Goal: Task Accomplishment & Management: Manage account settings

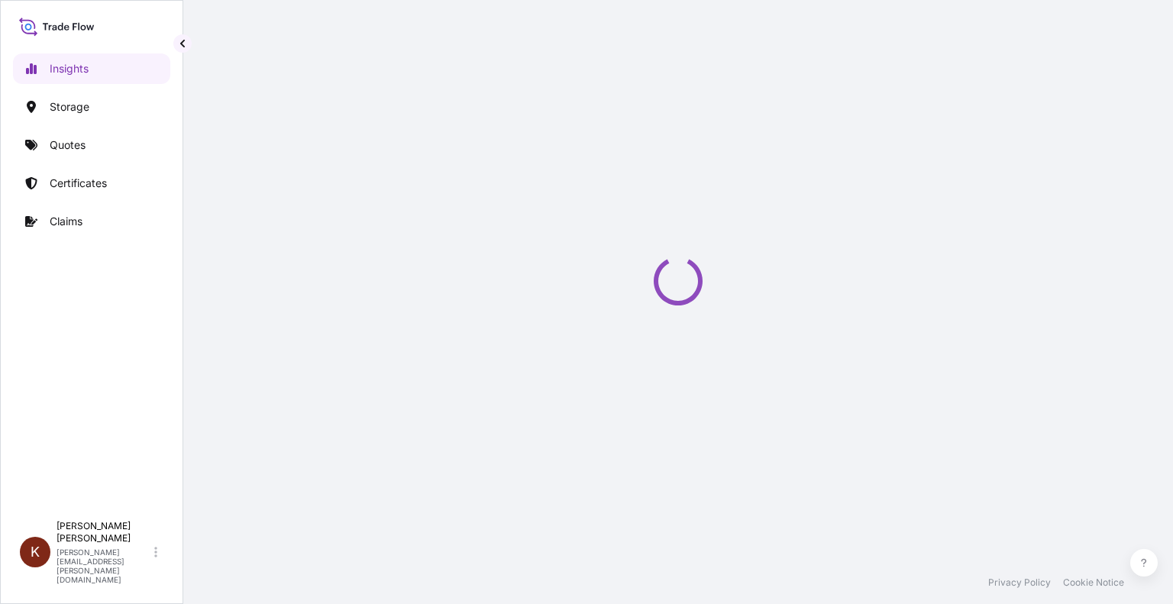
select select "2025"
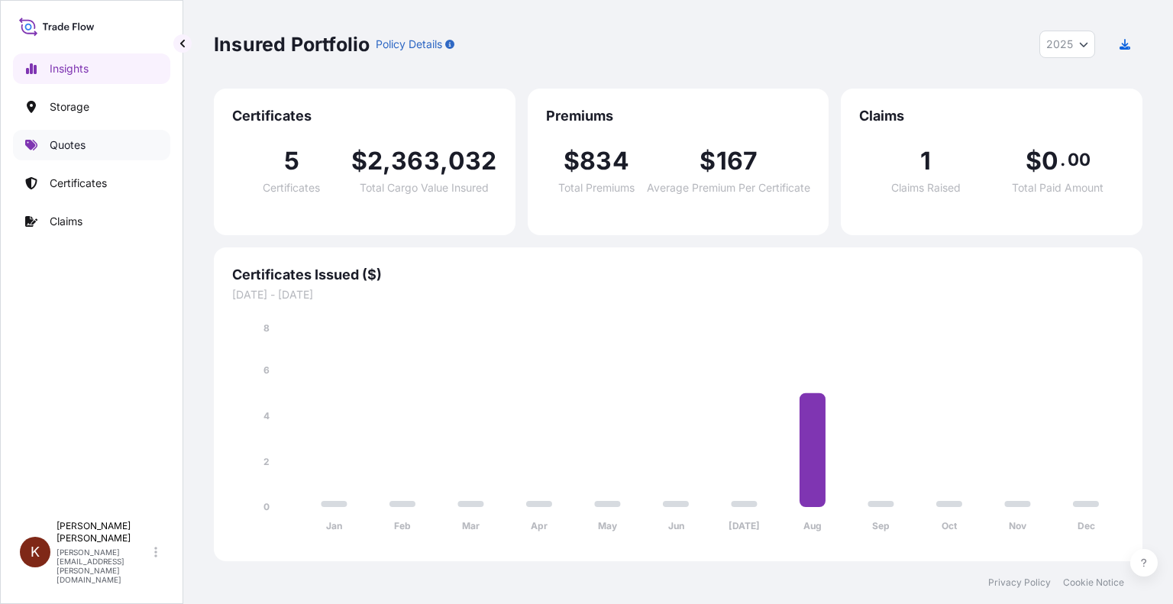
click at [72, 147] on p "Quotes" at bounding box center [68, 144] width 36 height 15
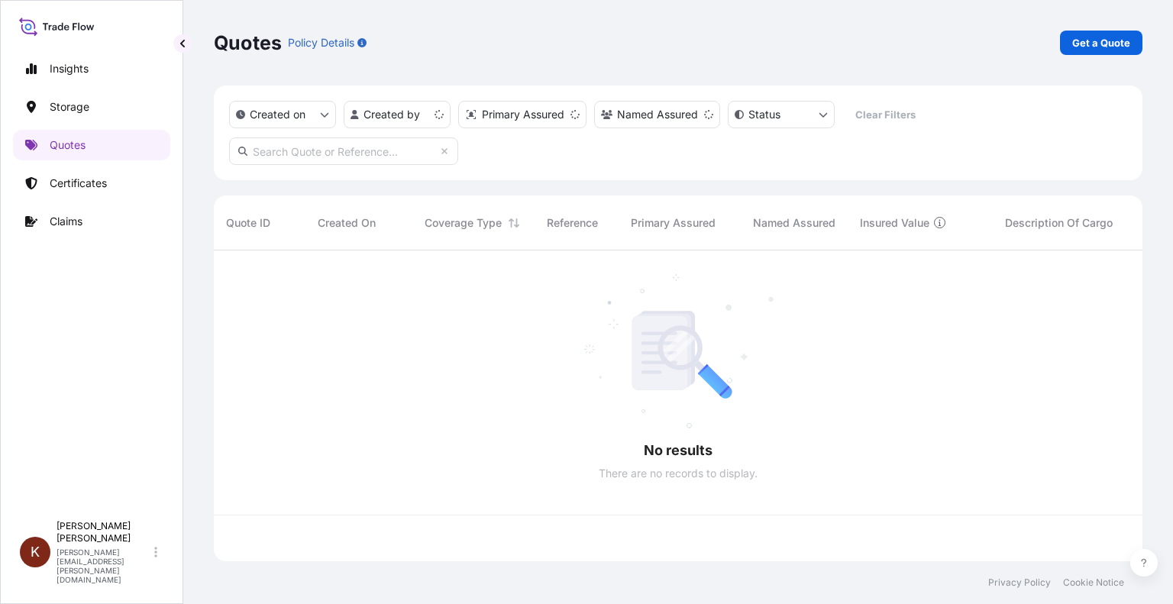
scroll to position [308, 916]
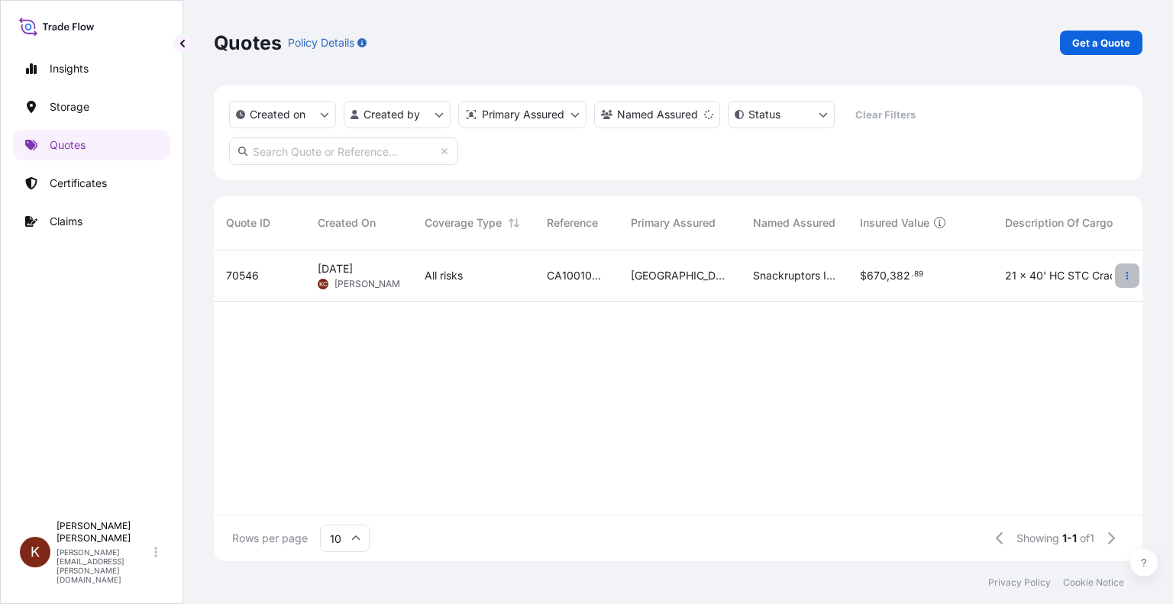
click at [1120, 275] on button "button" at bounding box center [1127, 275] width 24 height 24
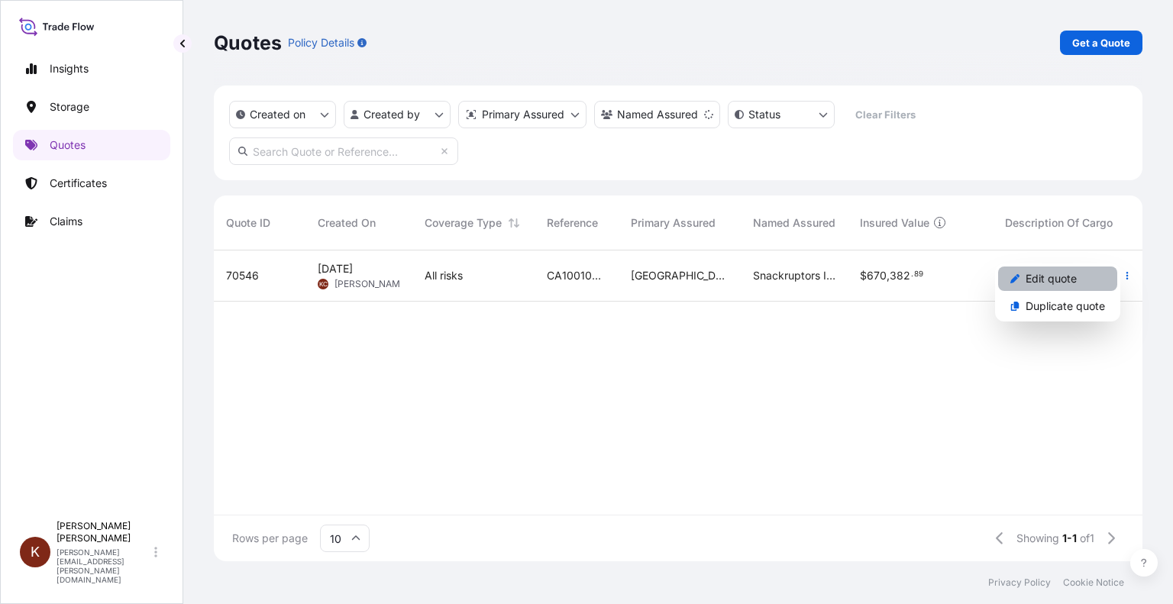
click at [1057, 283] on p "Edit quote" at bounding box center [1051, 278] width 51 height 15
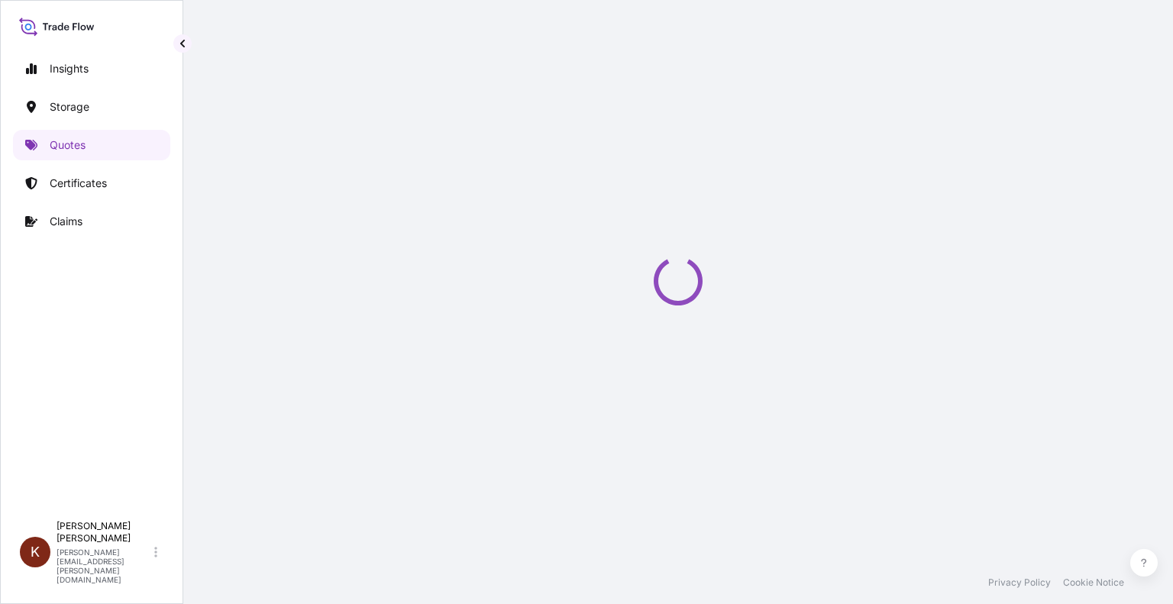
select select "Road / [GEOGRAPHIC_DATA]"
select select "Water"
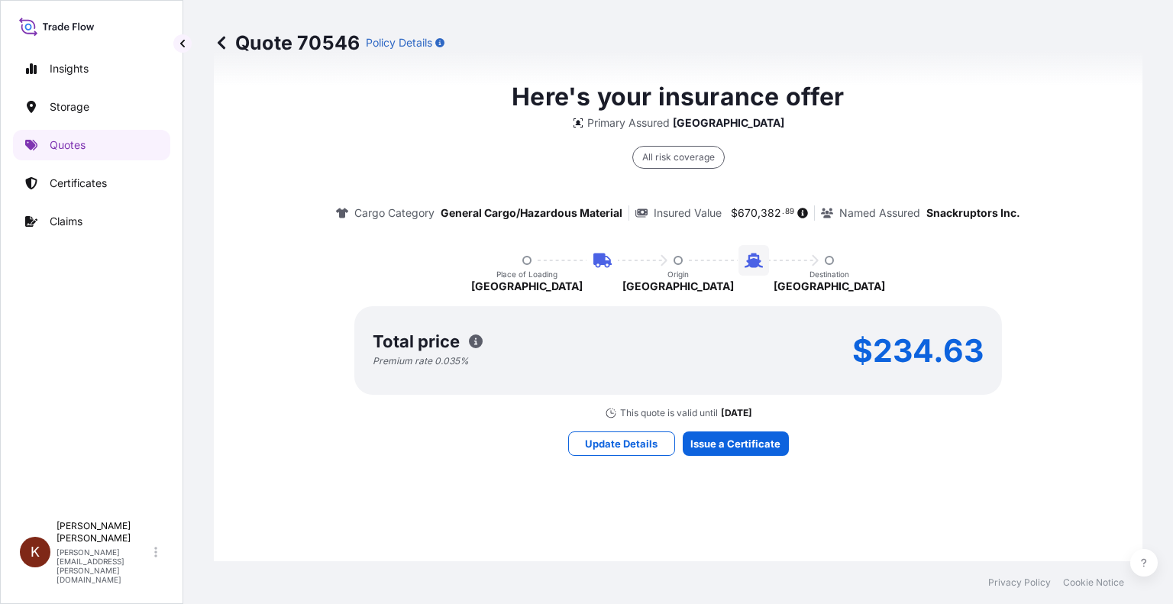
scroll to position [1203, 0]
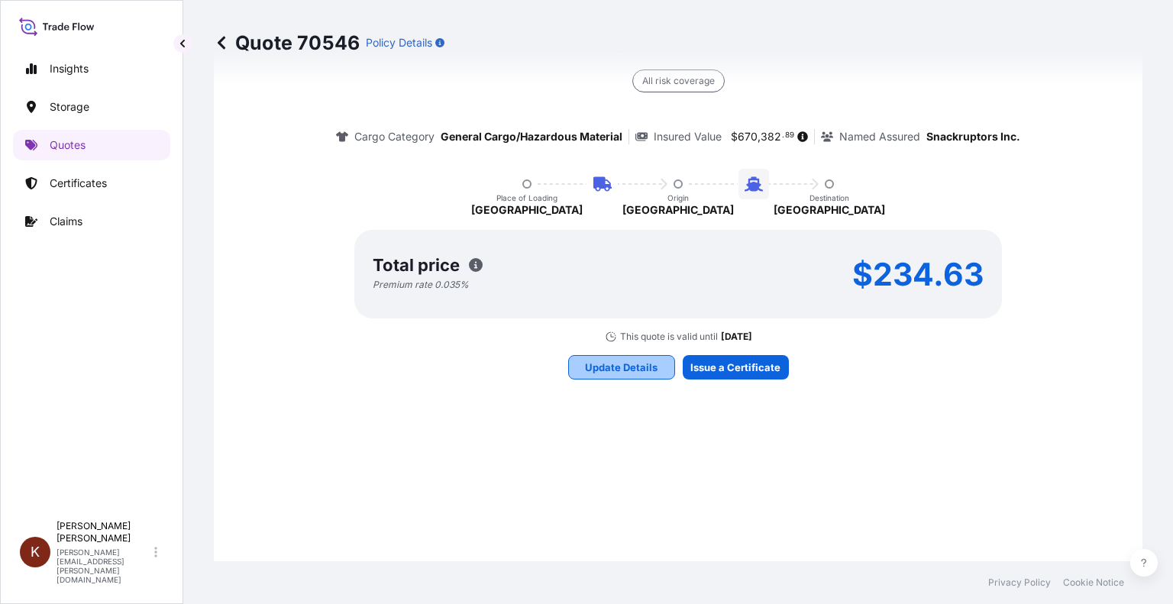
click at [586, 364] on p "Update Details" at bounding box center [621, 367] width 73 height 15
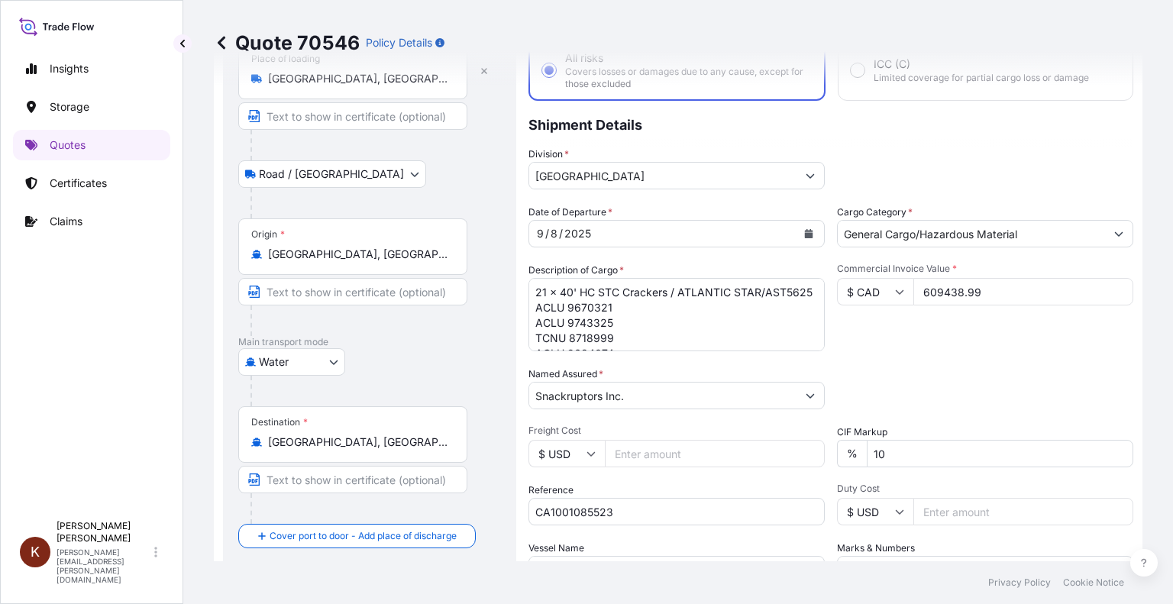
scroll to position [177, 0]
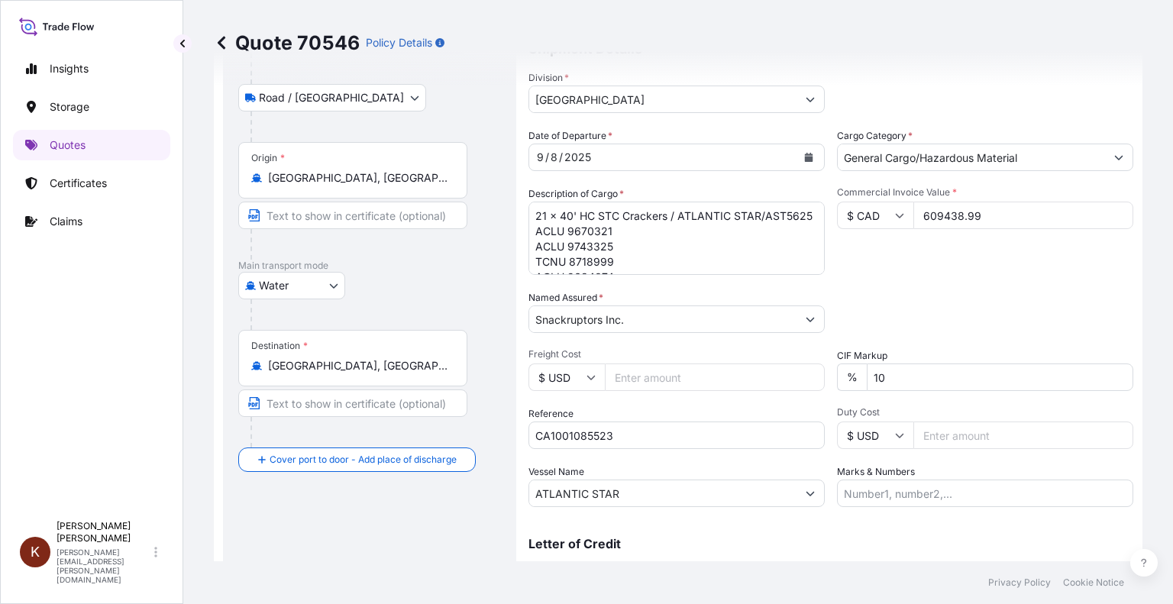
click at [806, 161] on icon "Calendar" at bounding box center [809, 157] width 8 height 9
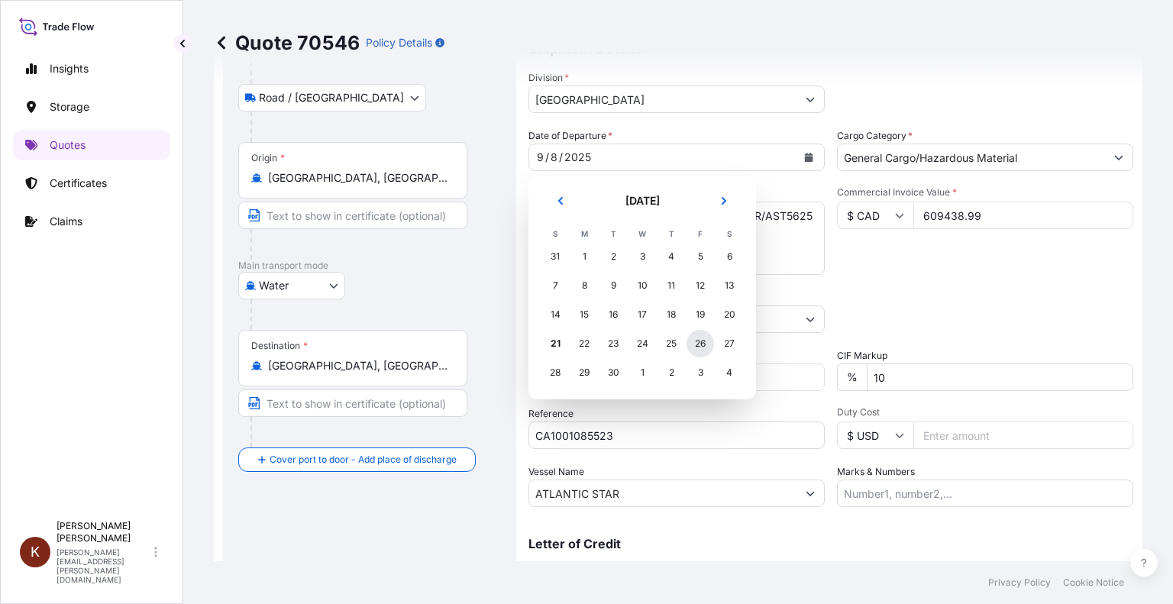
click at [702, 347] on div "26" at bounding box center [700, 343] width 27 height 27
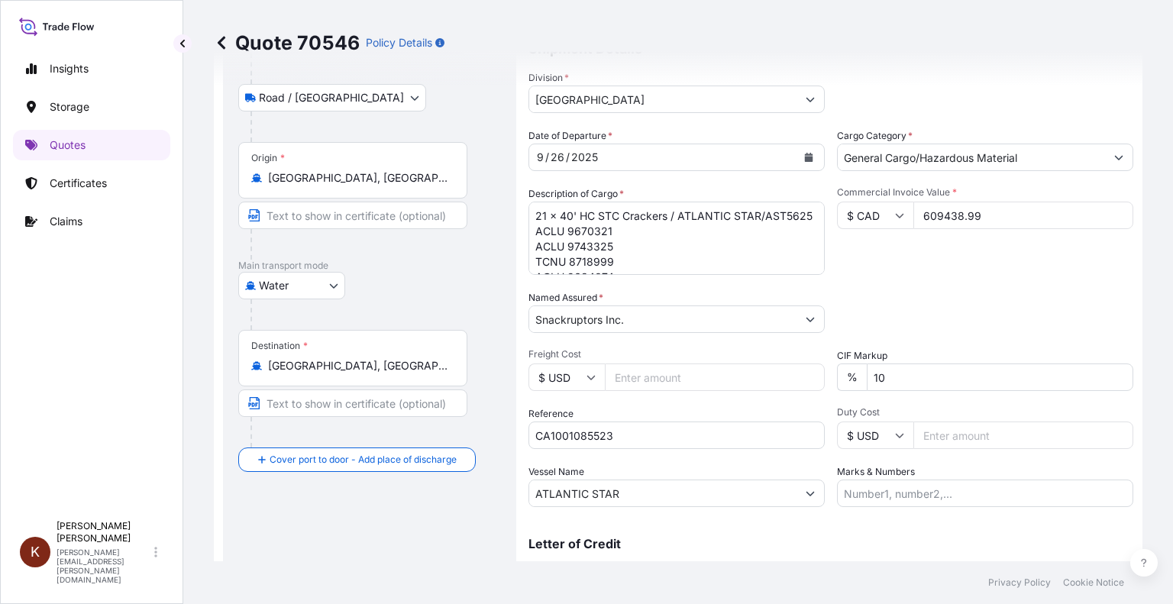
click at [898, 215] on icon at bounding box center [899, 215] width 9 height 9
click at [875, 289] on div "£ GBP" at bounding box center [869, 288] width 64 height 29
type input "£ GBP"
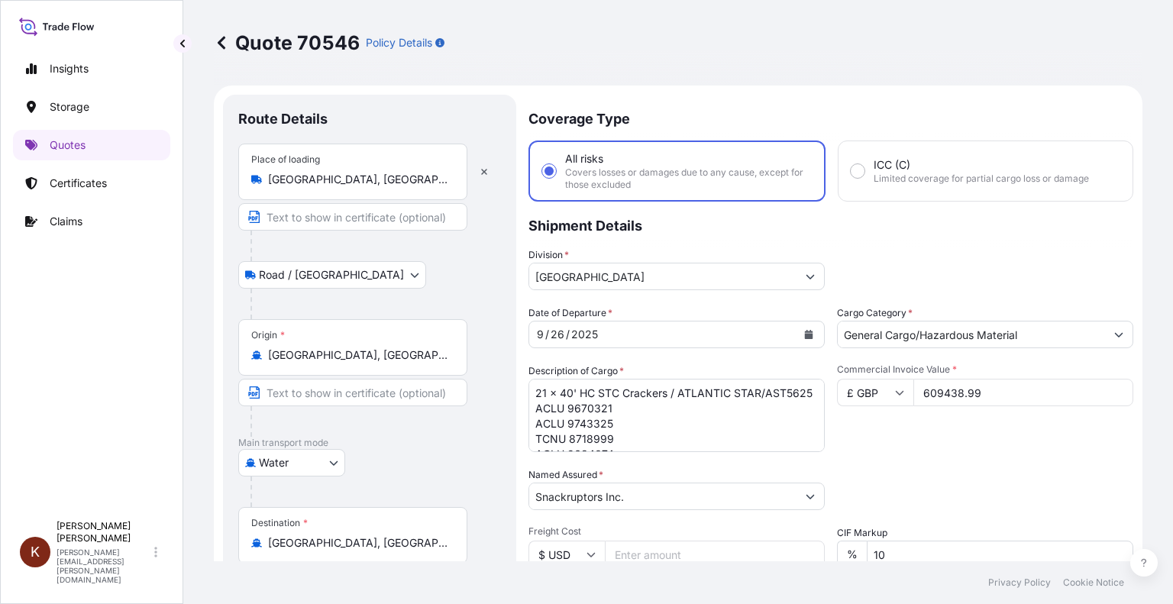
scroll to position [153, 0]
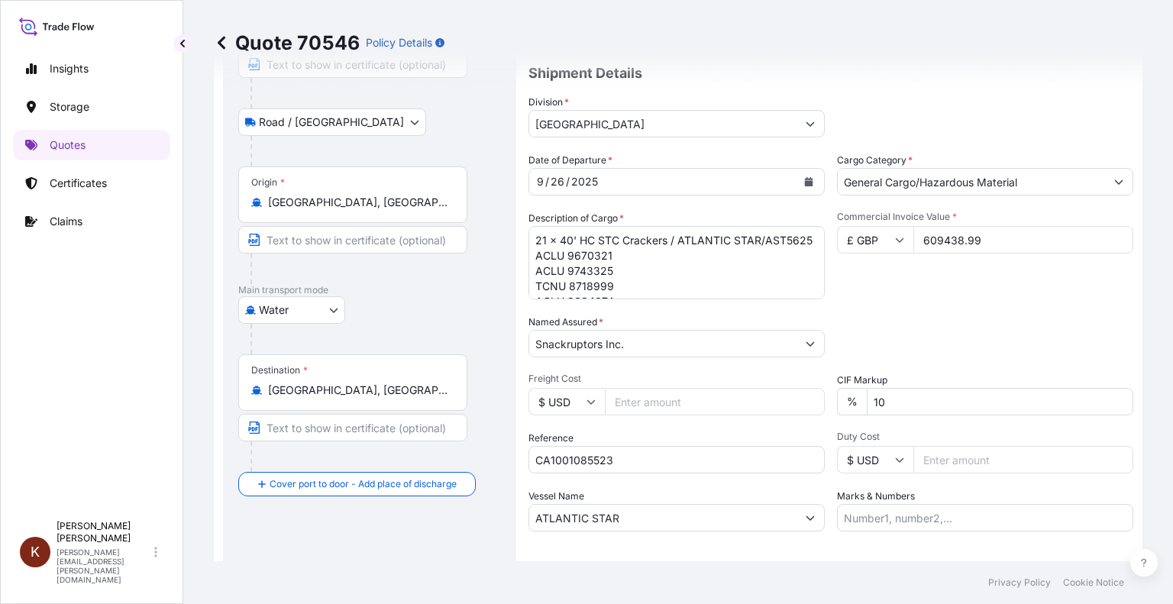
click at [980, 228] on input "609438.99" at bounding box center [1023, 239] width 220 height 27
drag, startPoint x: 990, startPoint y: 239, endPoint x: 854, endPoint y: 234, distance: 136.0
click at [854, 234] on div "£ GBP 609438.99" at bounding box center [985, 239] width 296 height 27
paste input "748834.97"
type input "748834.97"
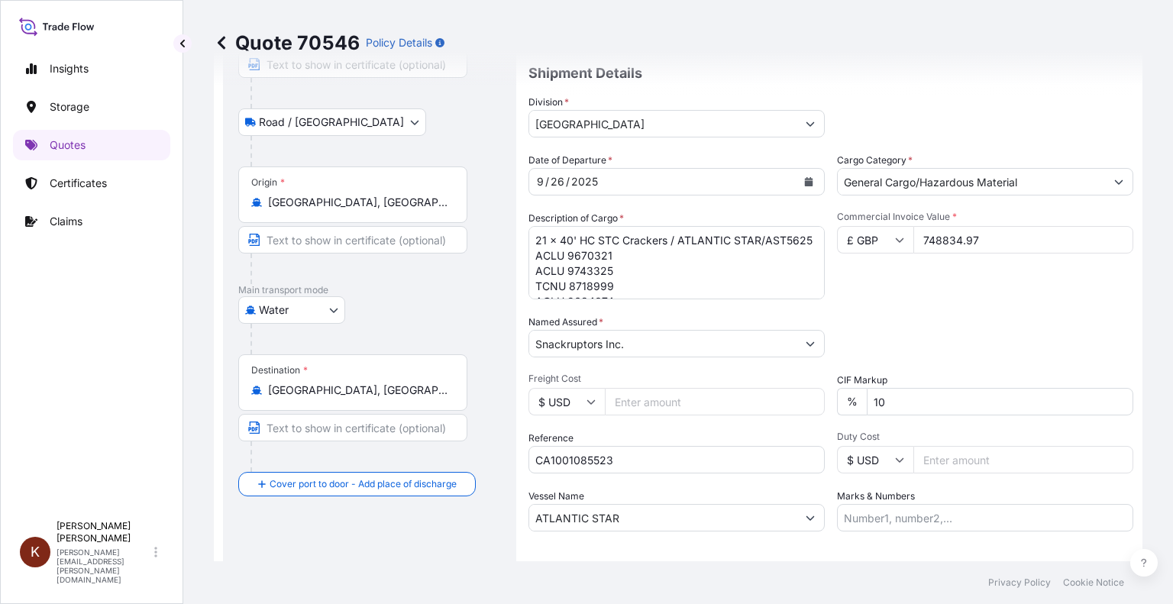
click at [630, 242] on textarea "21 x 40' HC STC Crackers / ATLANTIC STAR/AST5625 ACLU 9670321 ACLU 9743325 TCNU…" at bounding box center [676, 262] width 296 height 73
drag, startPoint x: 680, startPoint y: 238, endPoint x: 612, endPoint y: 257, distance: 69.9
click at [612, 257] on textarea "21 x 40' HC STC Crackers / ATLANTIC STAR/AST5625 ACLU 9670321 ACLU 9743325 TCNU…" at bounding box center [676, 262] width 296 height 73
paste textarea "UN/ASU6025"
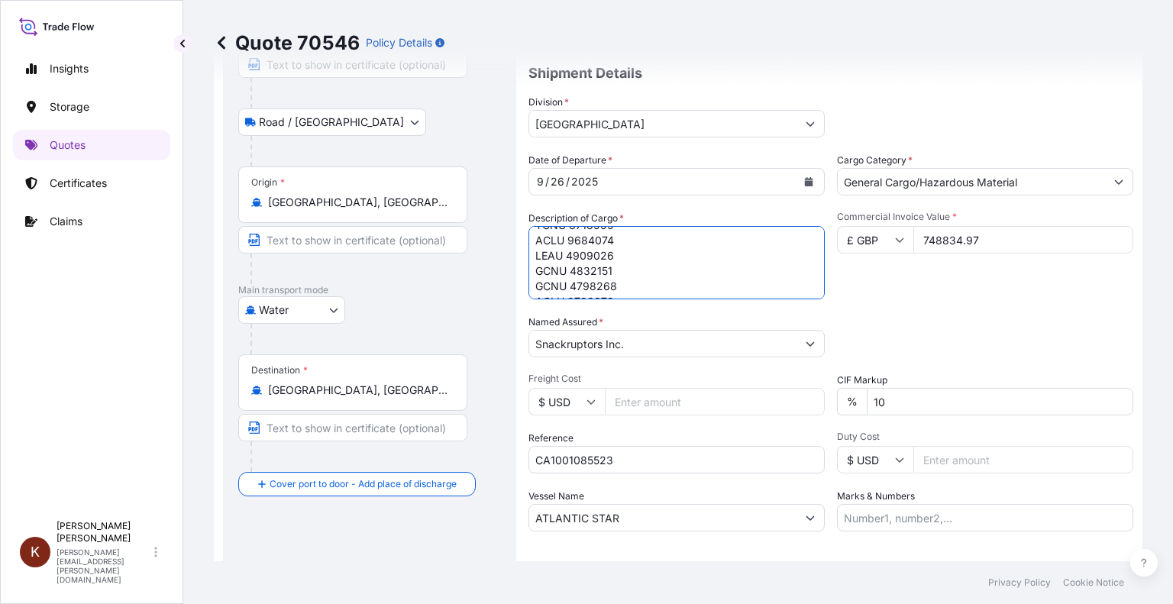
type textarea "21 x 40' HC STC Crackers / ATLANTIC SUN/ASU6025 ACLU 9670321 ACLU 9743325 TCNU …"
drag, startPoint x: 929, startPoint y: 237, endPoint x: 1045, endPoint y: 238, distance: 115.3
click at [1045, 238] on input "748834.97" at bounding box center [1023, 239] width 220 height 27
paste input "672307.3"
type input "672307.37"
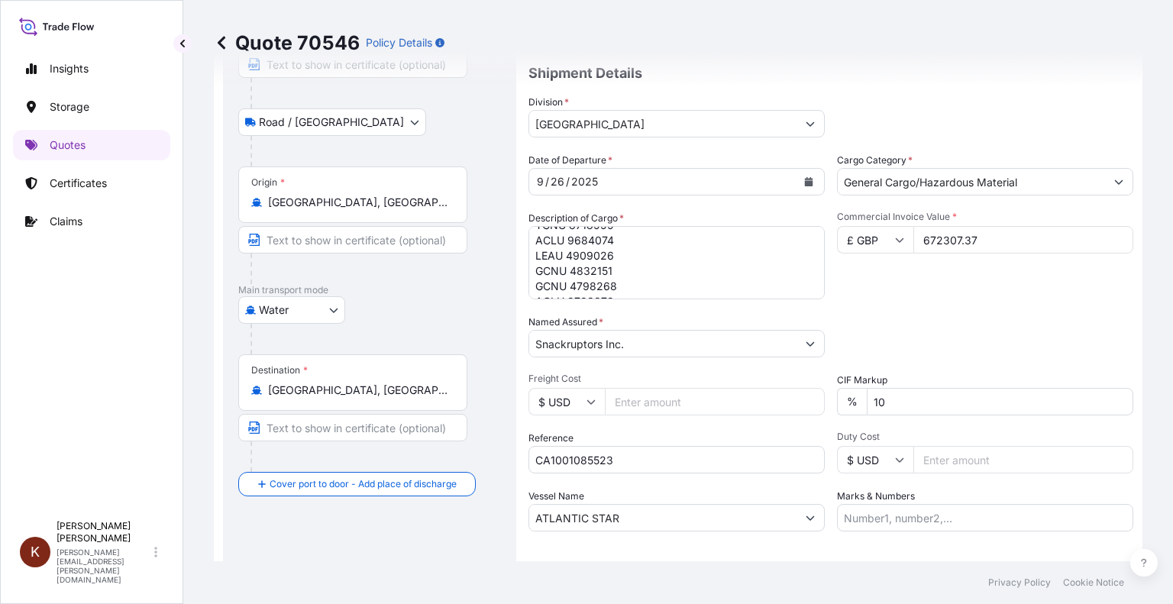
click at [883, 270] on div "Commercial Invoice Value * £ GBP 672307.37" at bounding box center [985, 255] width 296 height 89
click at [871, 18] on div "Quote 70546 Policy Details" at bounding box center [678, 43] width 929 height 86
drag, startPoint x: 535, startPoint y: 267, endPoint x: 669, endPoint y: 467, distance: 240.4
click at [669, 467] on div "Date of Departure * [DATE] Cargo Category * General Cargo/Hazardous Material De…" at bounding box center [830, 342] width 605 height 379
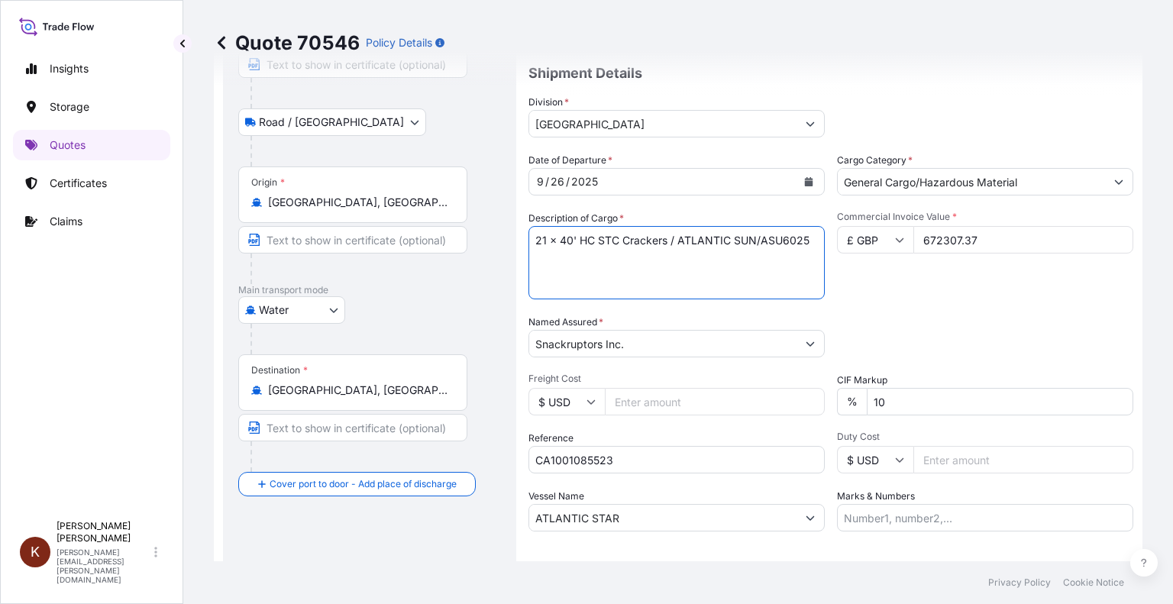
scroll to position [0, 0]
click at [538, 253] on textarea "21 x 40' HC STC Crackers / ATLANTIC STAR/AST5625 ACLU 9670321 ACLU 9743325 TCNU…" at bounding box center [676, 262] width 296 height 73
paste textarea "ACLU 9747383 ACLU 9803018 ACLU 9690837 ACLU 9823919 GCNU 4788763 ACLU 9715196 S…"
click at [590, 242] on textarea "21 x 40' HC STC Crackers / ATLANTIC STAR/AST5625 ACLU 9670321 ACLU 9743325 TCNU…" at bounding box center [676, 262] width 296 height 73
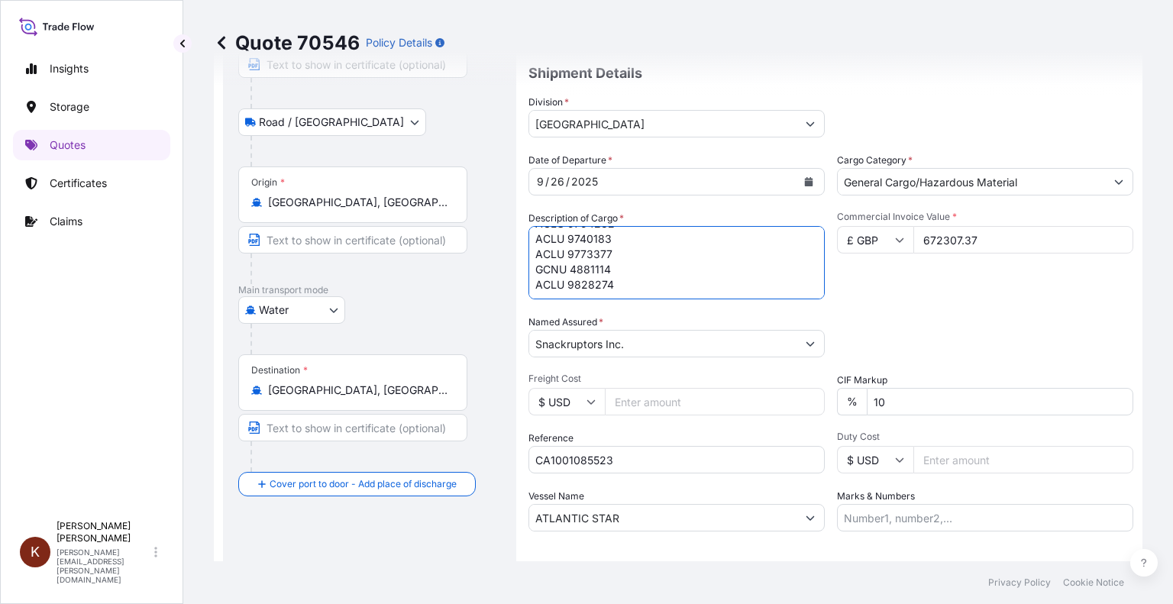
scroll to position [284, 0]
click at [614, 235] on textarea "21 x 40' HC STC Crackers / ATLANTIC STAR/AST5625 ACLU 9670321 ACLU 9743325 TCNU…" at bounding box center [676, 262] width 296 height 73
drag, startPoint x: 609, startPoint y: 234, endPoint x: 593, endPoint y: 231, distance: 16.3
click at [593, 231] on textarea "21 x 40' HC STC Crackers / ATLANTIC STAR/AST5625 ACLU 9670321 ACLU 9743325 TCNU…" at bounding box center [676, 262] width 296 height 73
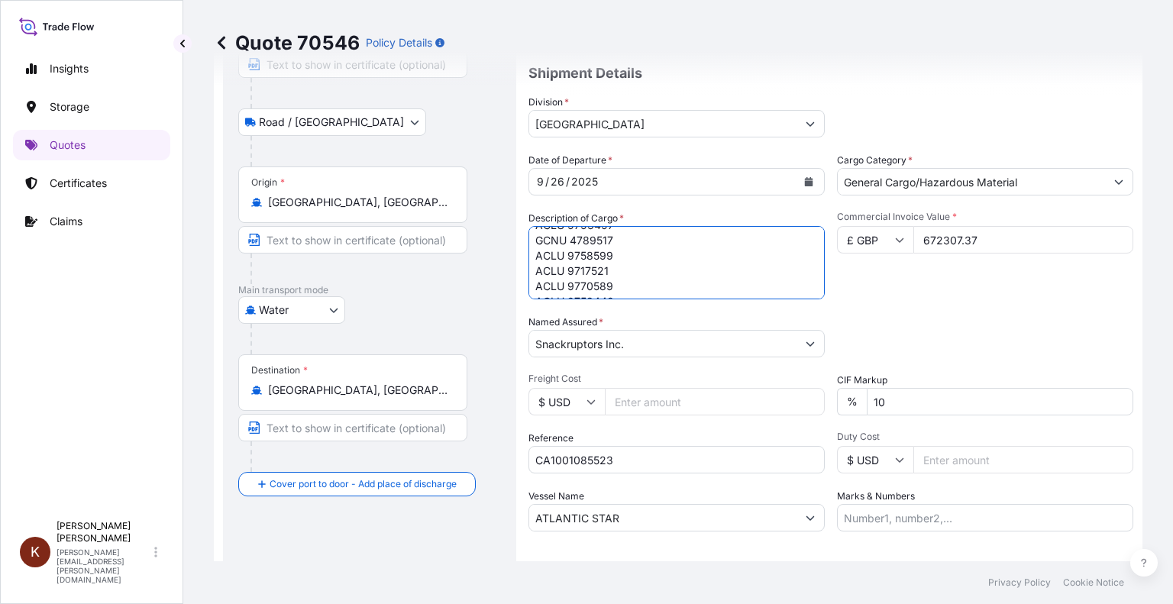
click at [623, 273] on textarea "21 x 40' HC STC Crackers / ATLANTIC STAR/AST5625 ACLU 9670321 ACLU 9743325 TCNU…" at bounding box center [676, 262] width 296 height 73
drag, startPoint x: 599, startPoint y: 269, endPoint x: 612, endPoint y: 280, distance: 16.2
click at [612, 280] on textarea "21 x 40' HC STC Crackers / ATLANTIC STAR/AST5625 ACLU 9670321 ACLU 9743325 TCNU…" at bounding box center [676, 262] width 296 height 73
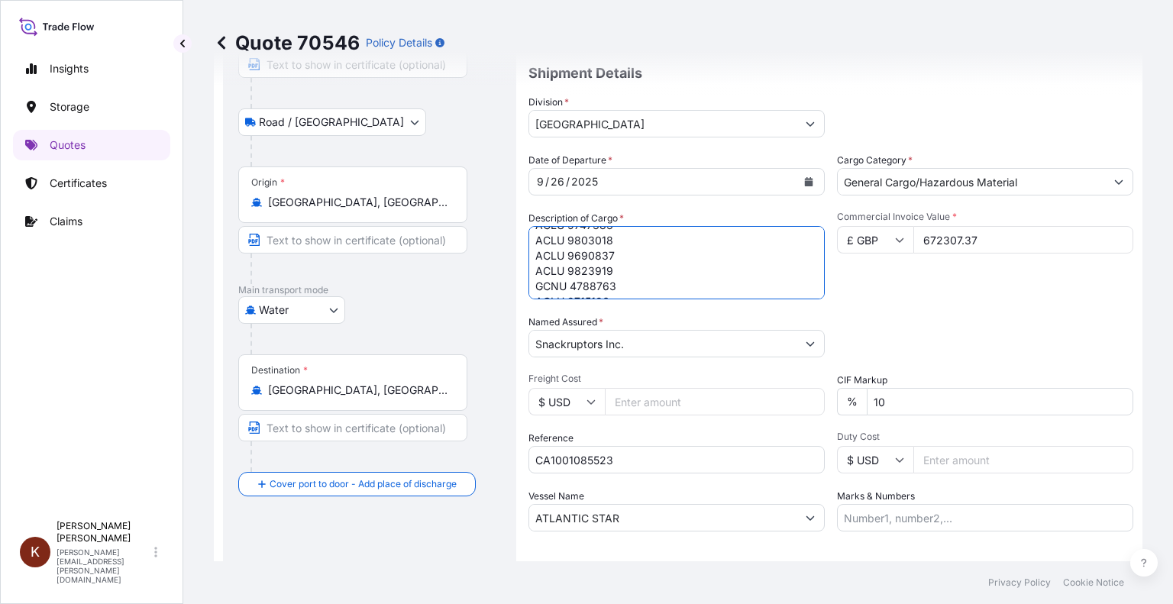
drag, startPoint x: 607, startPoint y: 273, endPoint x: 610, endPoint y: 283, distance: 9.7
click at [610, 283] on textarea "21 x 40' HC STC Crackers / ATLANTIC STAR/AST5625 ACLU 9670321 ACLU 9743325 TCNU…" at bounding box center [676, 262] width 296 height 73
drag, startPoint x: 605, startPoint y: 270, endPoint x: 608, endPoint y: 278, distance: 8.2
click at [608, 278] on textarea "21 x 40' HC STC Crackers / ATLANTIC STAR/AST5625 ACLU 9670321 ACLU 9743325 TCNU…" at bounding box center [676, 262] width 296 height 73
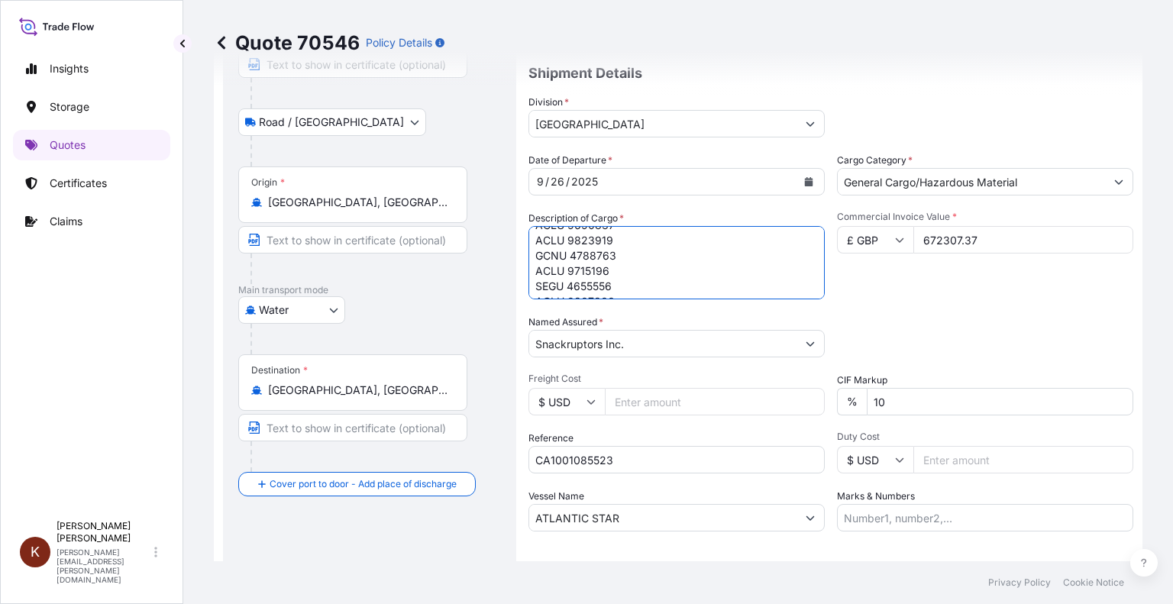
scroll to position [92, 0]
drag, startPoint x: 599, startPoint y: 287, endPoint x: 609, endPoint y: 287, distance: 10.7
click at [609, 287] on textarea "21 x 40' HC STC Crackers / ATLANTIC STAR/AST5625 ACLU 9670321 ACLU 9743325 TCNU…" at bounding box center [676, 262] width 296 height 73
click at [612, 288] on textarea "21 x 40' HC STC Crackers / ATLANTIC STAR/AST5625 ACLU 9670321 ACLU 9743325 TCNU…" at bounding box center [676, 262] width 296 height 73
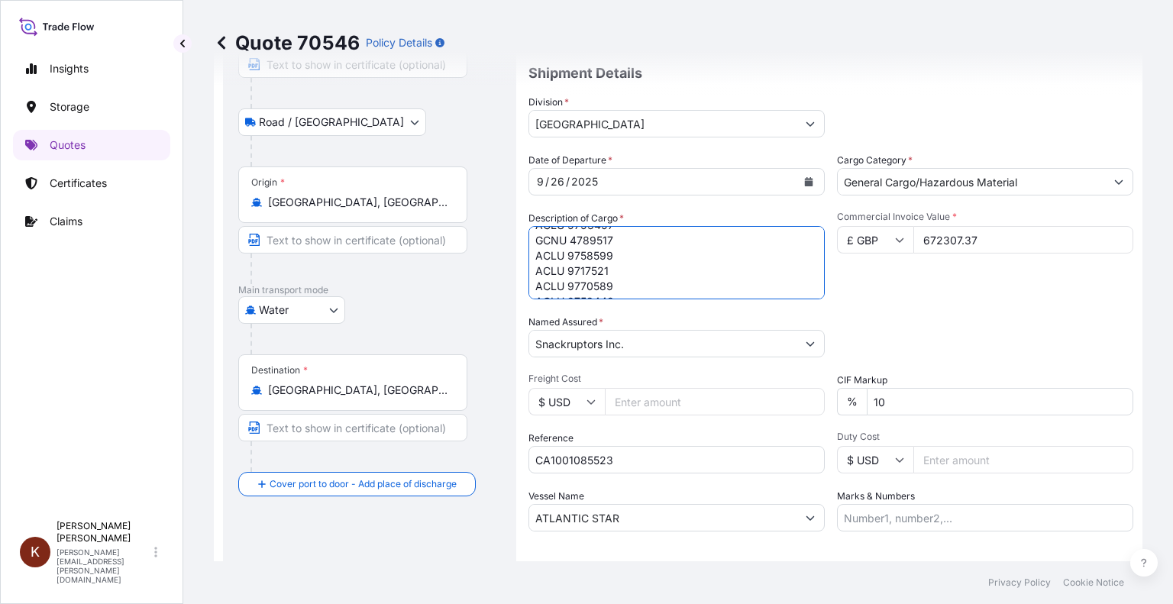
click at [602, 286] on textarea "21 x 40' HC STC Crackers / ATLANTIC STAR/AST5625 ACLU 9670321 ACLU 9743325 TCNU…" at bounding box center [676, 262] width 296 height 73
drag, startPoint x: 600, startPoint y: 286, endPoint x: 616, endPoint y: 286, distance: 15.3
click at [616, 286] on textarea "21 x 40' HC STC Crackers / ATLANTIC STAR/AST5625 ACLU 9670321 ACLU 9743325 TCNU…" at bounding box center [676, 262] width 296 height 73
click at [613, 288] on textarea "21 x 40' HC STC Crackers / ATLANTIC STAR/AST5625 ACLU 9670321 ACLU 9743325 TCNU…" at bounding box center [676, 262] width 296 height 73
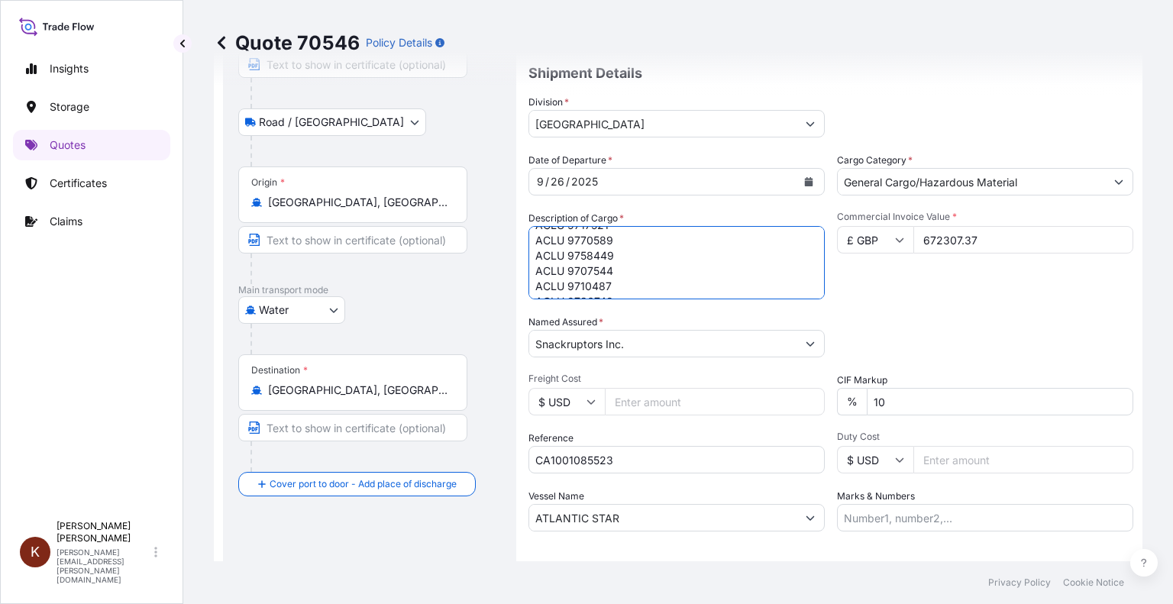
click at [605, 285] on textarea "21 x 40' HC STC Crackers / ATLANTIC STAR/AST5625 ACLU 9670321 ACLU 9743325 TCNU…" at bounding box center [676, 262] width 296 height 73
click at [607, 285] on textarea "21 x 40' HC STC Crackers / ATLANTIC STAR/AST5625 ACLU 9670321 ACLU 9743325 TCNU…" at bounding box center [676, 262] width 296 height 73
click at [611, 286] on textarea "21 x 40' HC STC Crackers / ATLANTIC STAR/AST5625 ACLU 9670321 ACLU 9743325 TCNU…" at bounding box center [676, 262] width 296 height 73
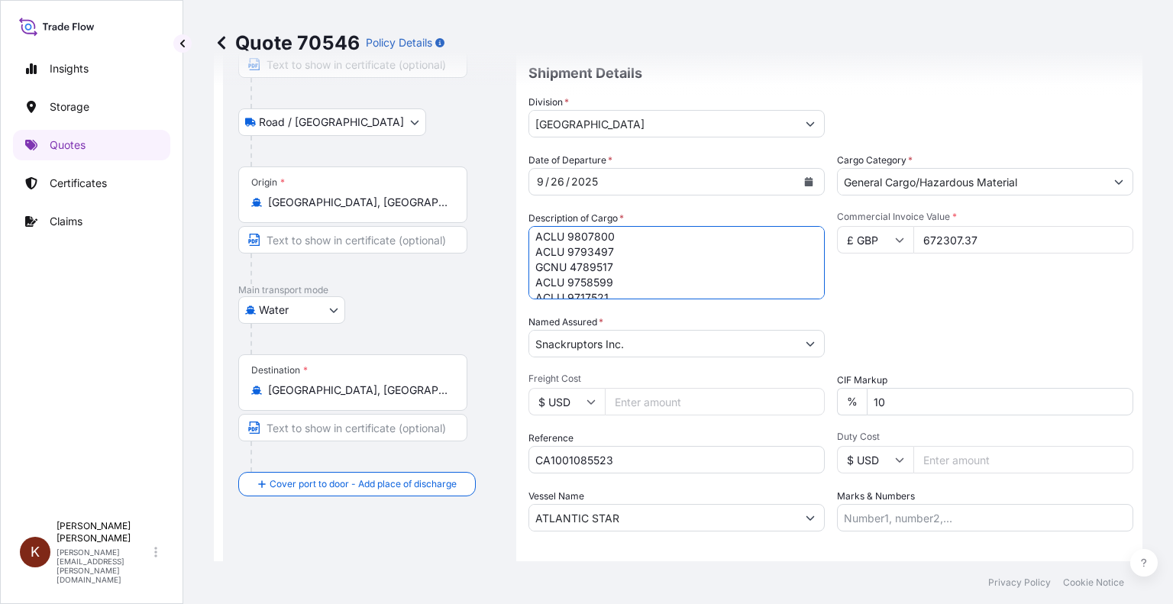
scroll to position [0, 0]
drag, startPoint x: 596, startPoint y: 270, endPoint x: 614, endPoint y: 270, distance: 18.3
click at [614, 270] on textarea "21 x 40' HC STC Crackers / ATLANTIC STAR/AST5625 ACLU 9670321 ACLU 9743325 TCNU…" at bounding box center [676, 262] width 296 height 73
drag, startPoint x: 613, startPoint y: 286, endPoint x: 580, endPoint y: 285, distance: 33.6
click at [580, 285] on textarea "21 x 40' HC STC Crackers / ATLANTIC STAR/AST5625 ACLU 9670321 ACLU 9743325 TCNU…" at bounding box center [676, 262] width 296 height 73
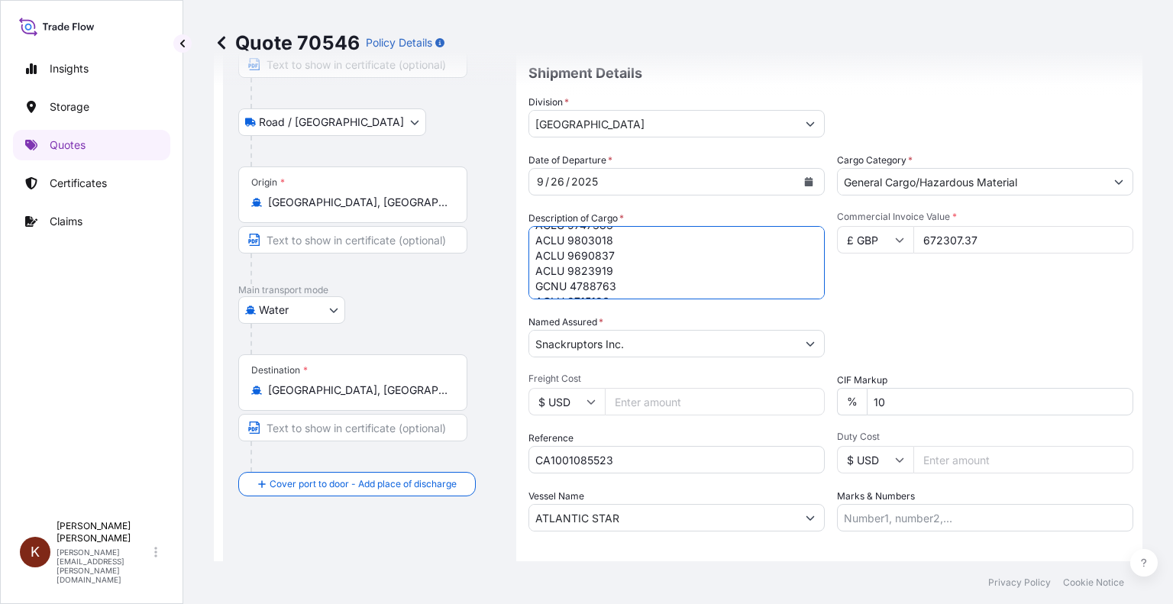
scroll to position [61, 0]
drag, startPoint x: 612, startPoint y: 267, endPoint x: 595, endPoint y: 268, distance: 16.9
click at [595, 268] on textarea "21 x 40' HC STC Crackers / ATLANTIC STAR/AST5625 ACLU 9670321 ACLU 9743325 TCNU…" at bounding box center [676, 262] width 296 height 73
drag, startPoint x: 613, startPoint y: 286, endPoint x: 601, endPoint y: 286, distance: 12.2
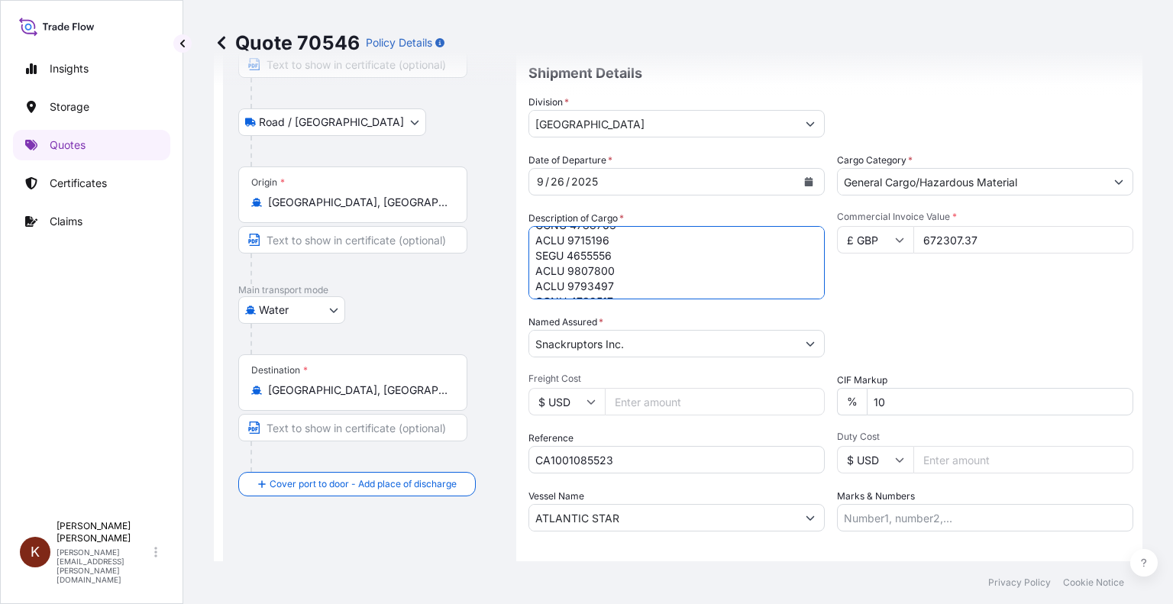
click at [601, 286] on textarea "21 x 40' HC STC Crackers / ATLANTIC STAR/AST5625 ACLU 9670321 ACLU 9743325 TCNU…" at bounding box center [676, 262] width 296 height 73
drag, startPoint x: 605, startPoint y: 286, endPoint x: 598, endPoint y: 282, distance: 7.9
click at [590, 283] on textarea "21 x 40' HC STC Crackers / ATLANTIC STAR/AST5625 ACLU 9670321 ACLU 9743325 TCNU…" at bounding box center [676, 262] width 296 height 73
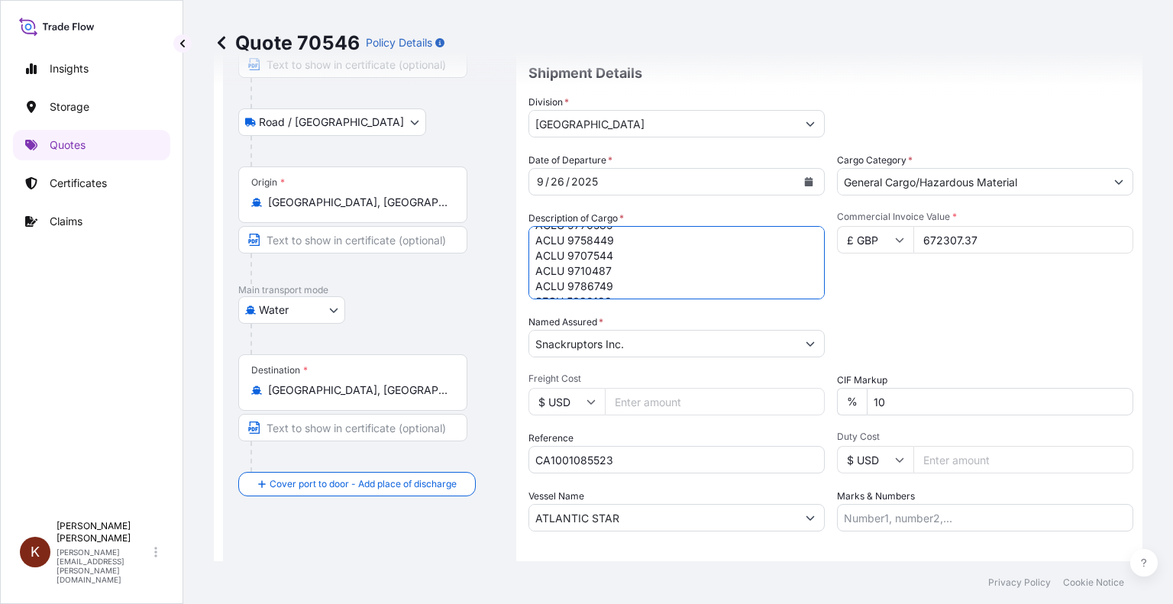
drag, startPoint x: 609, startPoint y: 283, endPoint x: 596, endPoint y: 283, distance: 13.0
click at [596, 283] on textarea "21 x 40' HC STC Crackers / ATLANTIC STAR/AST5625 ACLU 9670321 ACLU 9743325 TCNU…" at bounding box center [676, 262] width 296 height 73
drag, startPoint x: 609, startPoint y: 285, endPoint x: 599, endPoint y: 285, distance: 9.2
click at [599, 285] on textarea "21 x 40' HC STC Crackers / ATLANTIC STAR/AST5625 ACLU 9670321 ACLU 9743325 TCNU…" at bounding box center [676, 262] width 296 height 73
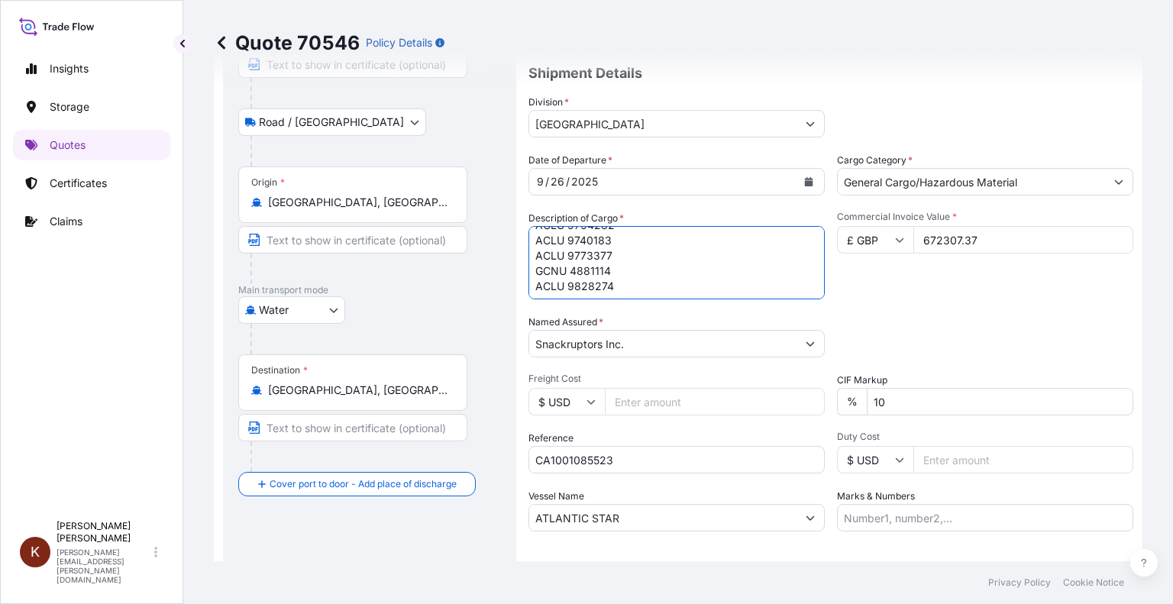
scroll to position [322, 0]
drag, startPoint x: 609, startPoint y: 285, endPoint x: 596, endPoint y: 257, distance: 30.8
click at [596, 257] on textarea "21 x 40' HC STC Crackers / ATLANTIC STAR/AST5625 ACLU 9670321 ACLU 9743325 TCNU…" at bounding box center [676, 262] width 296 height 73
drag, startPoint x: 612, startPoint y: 238, endPoint x: 598, endPoint y: 238, distance: 13.7
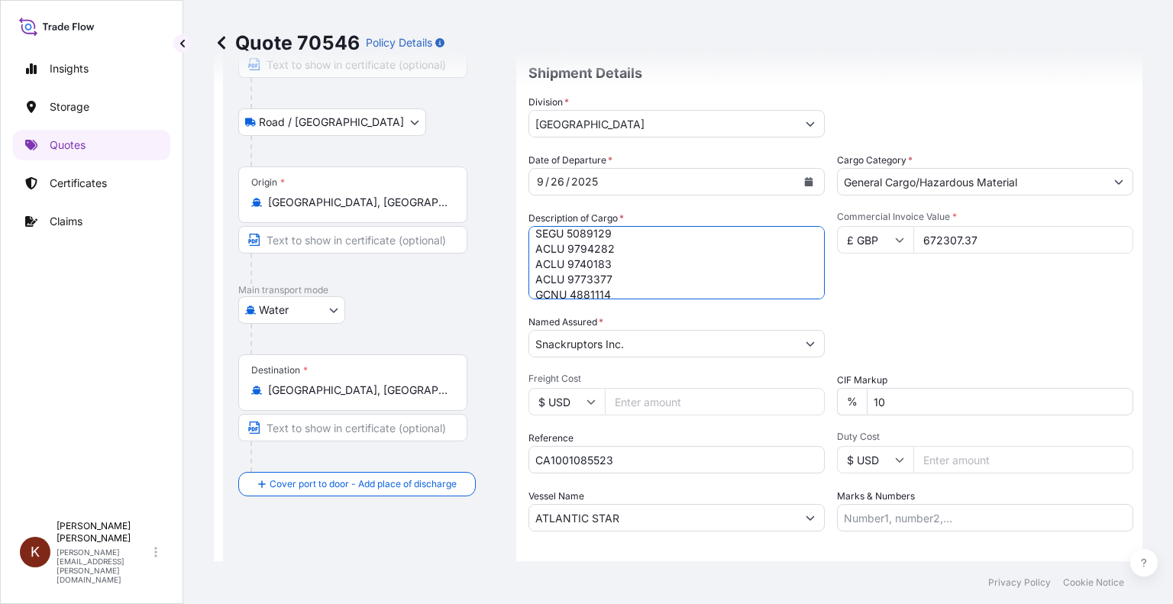
click at [598, 238] on textarea "21 x 40' HC STC Crackers / ATLANTIC STAR/AST5625 ACLU 9670321 ACLU 9743325 TCNU…" at bounding box center [676, 262] width 296 height 73
drag, startPoint x: 615, startPoint y: 232, endPoint x: 603, endPoint y: 232, distance: 11.5
click at [603, 232] on textarea "21 x 40' HC STC Crackers / ATLANTIC STAR/AST5625 ACLU 9670321 ACLU 9743325 TCNU…" at bounding box center [676, 262] width 296 height 73
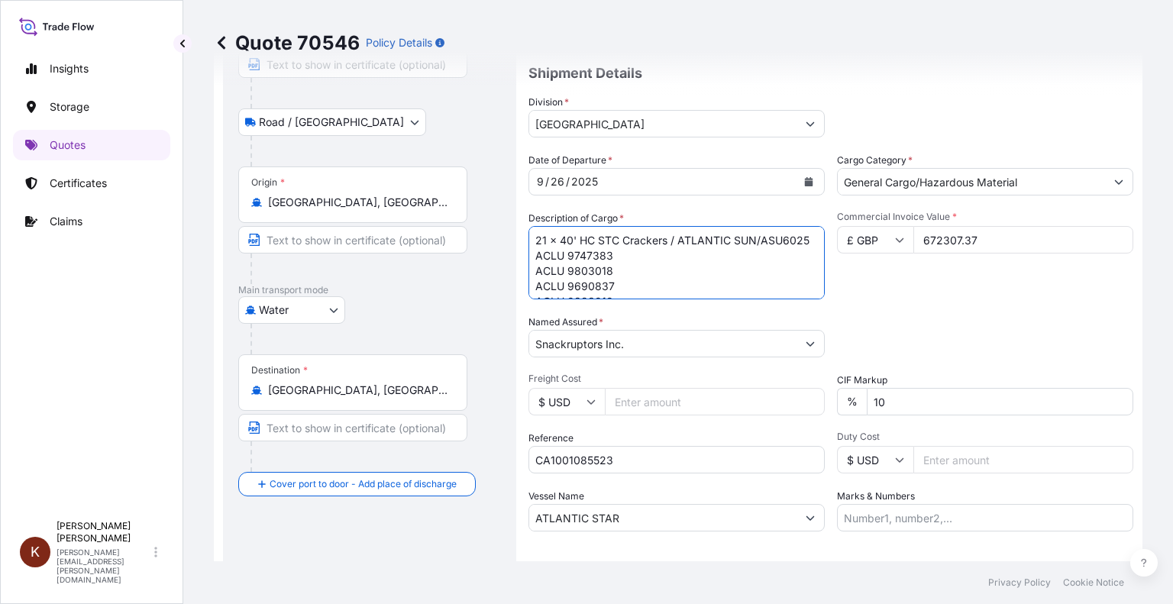
click at [536, 271] on textarea "21 x 40' HC STC Crackers / ATLANTIC STAR/AST5625 ACLU 9670321 ACLU 9743325 TCNU…" at bounding box center [676, 262] width 296 height 73
drag, startPoint x: 536, startPoint y: 265, endPoint x: 612, endPoint y: 268, distance: 76.4
click at [612, 268] on textarea "21 x 40' HC STC Crackers / ATLANTIC STAR/AST5625 ACLU 9670321 ACLU 9743325 TCNU…" at bounding box center [676, 262] width 296 height 73
click at [535, 282] on textarea "21 x 40' HC STC Crackers / ATLANTIC STAR/AST5625 ACLU 9670321 ACLU 9743325 TCNU…" at bounding box center [676, 262] width 296 height 73
drag, startPoint x: 535, startPoint y: 286, endPoint x: 617, endPoint y: 283, distance: 81.8
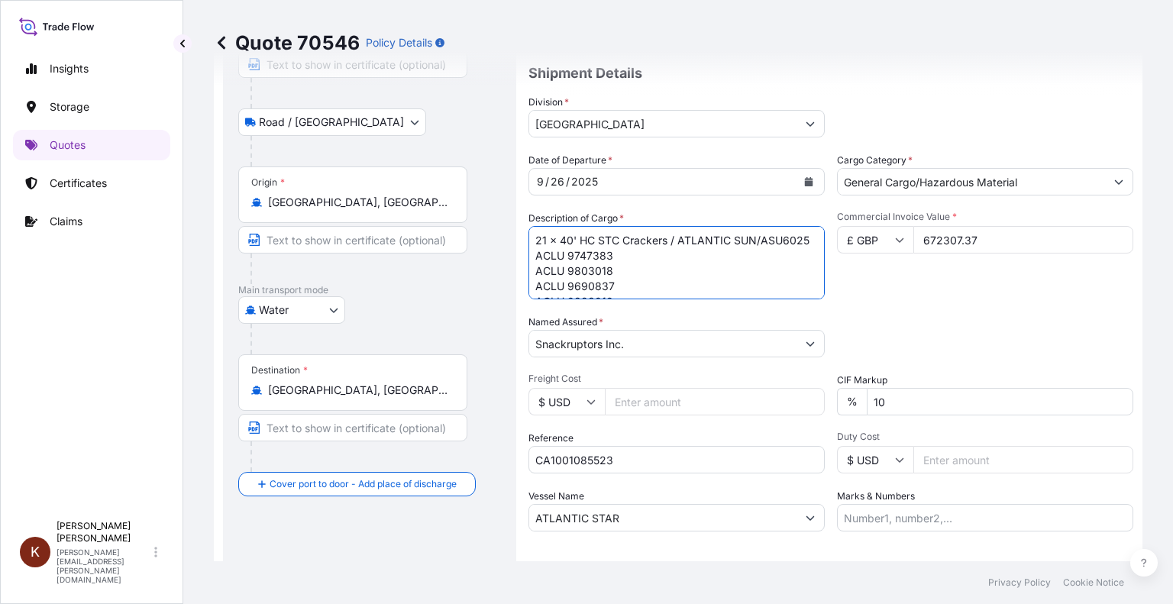
click at [613, 283] on textarea "21 x 40' HC STC Crackers / ATLANTIC STAR/AST5625 ACLU 9670321 ACLU 9743325 TCNU…" at bounding box center [676, 262] width 296 height 73
click at [535, 242] on textarea "21 x 40' HC STC Crackers / ATLANTIC STAR/AST5625 ACLU 9670321 ACLU 9743325 TCNU…" at bounding box center [676, 262] width 296 height 73
drag, startPoint x: 535, startPoint y: 242, endPoint x: 612, endPoint y: 241, distance: 77.1
click at [612, 241] on textarea "21 x 40' HC STC Crackers / ATLANTIC STAR/AST5625 ACLU 9670321 ACLU 9743325 TCNU…" at bounding box center [676, 262] width 296 height 73
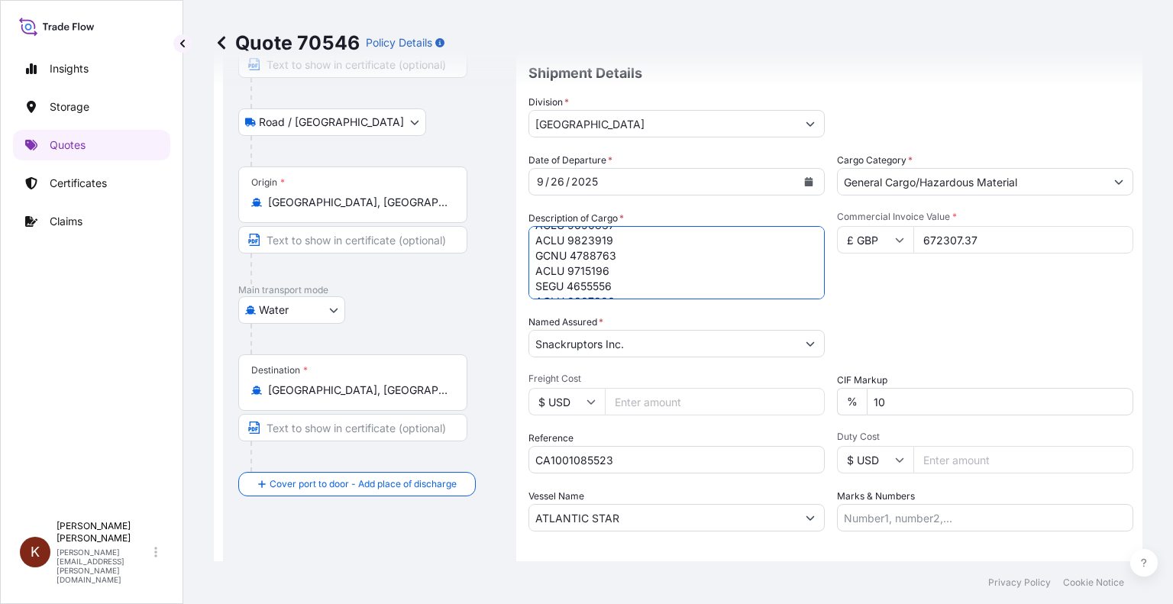
drag, startPoint x: 538, startPoint y: 254, endPoint x: 612, endPoint y: 254, distance: 74.1
click at [612, 254] on textarea "21 x 40' HC STC Crackers / ATLANTIC STAR/AST5625 ACLU 9670321 ACLU 9743325 TCNU…" at bounding box center [676, 262] width 296 height 73
drag, startPoint x: 538, startPoint y: 268, endPoint x: 612, endPoint y: 268, distance: 74.1
click at [612, 268] on textarea "21 x 40' HC STC Crackers / ATLANTIC STAR/AST5625 ACLU 9670321 ACLU 9743325 TCNU…" at bounding box center [676, 262] width 296 height 73
drag, startPoint x: 535, startPoint y: 283, endPoint x: 605, endPoint y: 283, distance: 69.5
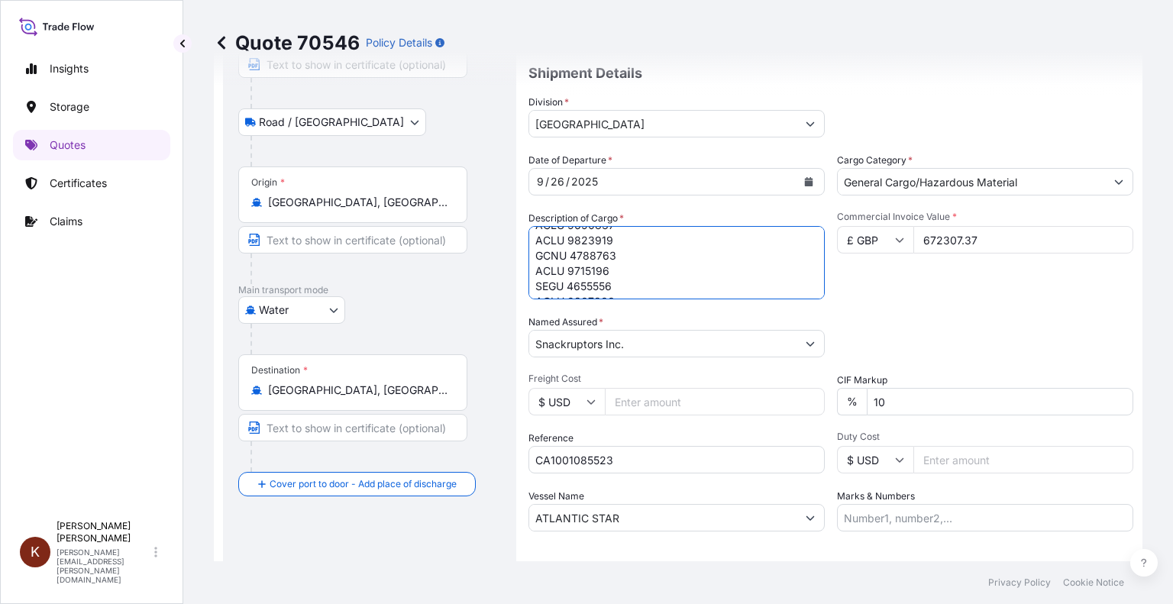
click at [605, 283] on textarea "21 x 40' HC STC Crackers / ATLANTIC STAR/AST5625 ACLU 9670321 ACLU 9743325 TCNU…" at bounding box center [676, 262] width 296 height 73
drag, startPoint x: 535, startPoint y: 241, endPoint x: 612, endPoint y: 241, distance: 77.1
click at [612, 241] on textarea "21 x 40' HC STC Crackers / ATLANTIC STAR/AST5625 ACLU 9670321 ACLU 9743325 TCNU…" at bounding box center [676, 262] width 296 height 73
drag, startPoint x: 537, startPoint y: 256, endPoint x: 619, endPoint y: 254, distance: 82.5
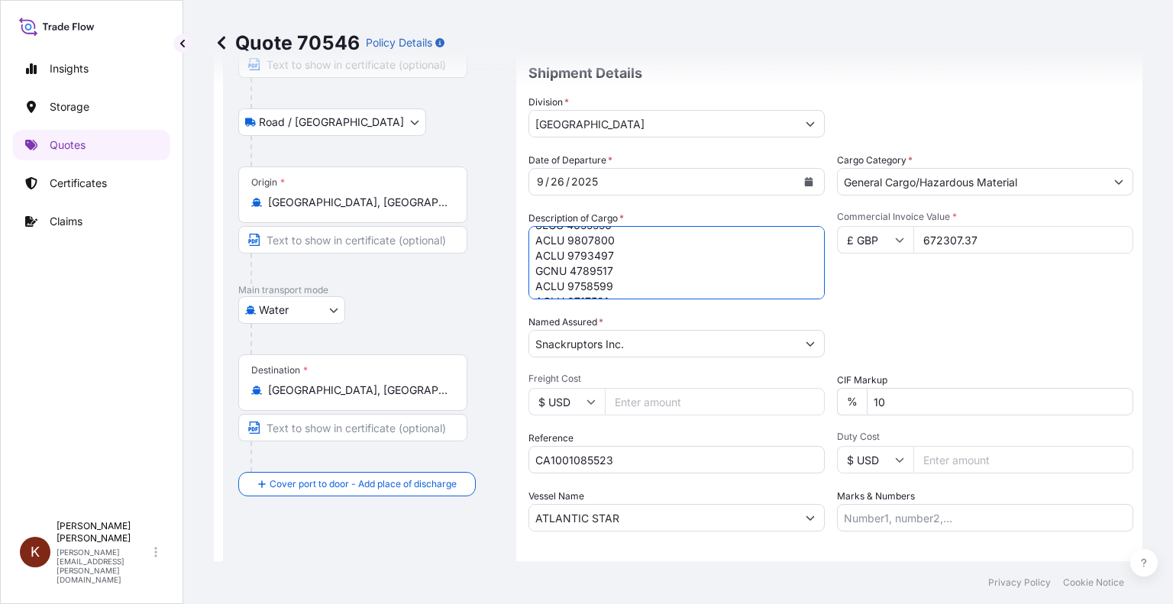
click at [619, 254] on textarea "21 x 40' HC STC Crackers / ATLANTIC STAR/AST5625 ACLU 9670321 ACLU 9743325 TCNU…" at bounding box center [676, 262] width 296 height 73
drag, startPoint x: 535, startPoint y: 269, endPoint x: 610, endPoint y: 267, distance: 74.9
click at [610, 267] on textarea "21 x 40' HC STC Crackers / ATLANTIC STAR/AST5625 ACLU 9670321 ACLU 9743325 TCNU…" at bounding box center [676, 262] width 296 height 73
drag, startPoint x: 535, startPoint y: 286, endPoint x: 612, endPoint y: 285, distance: 77.1
click at [612, 285] on textarea "21 x 40' HC STC Crackers / ATLANTIC STAR/AST5625 ACLU 9670321 ACLU 9743325 TCNU…" at bounding box center [676, 262] width 296 height 73
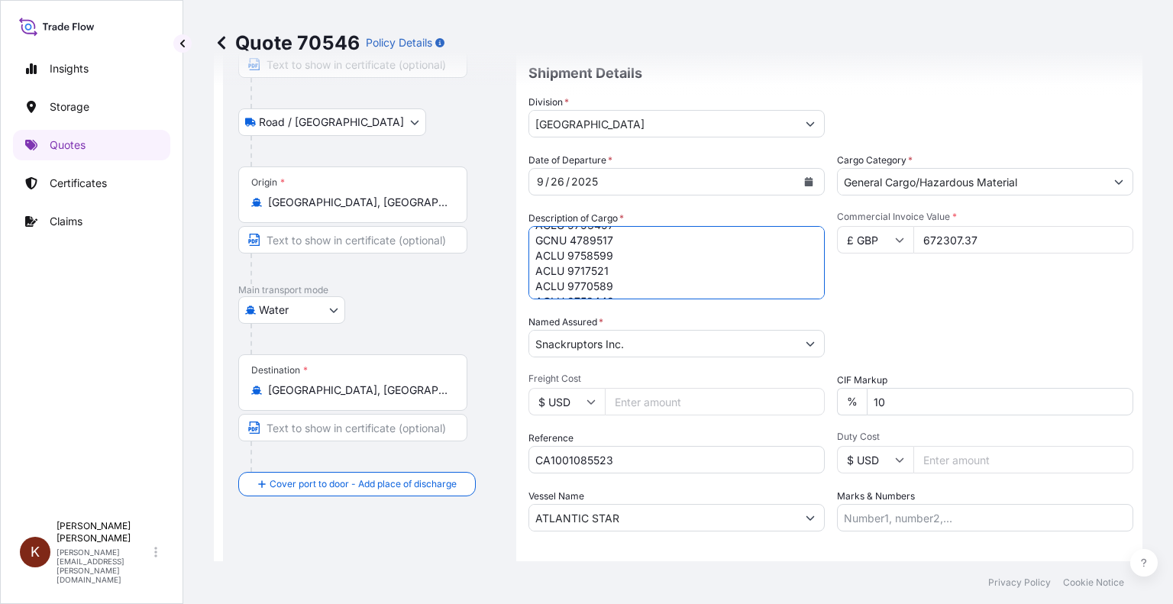
scroll to position [183, 0]
drag, startPoint x: 596, startPoint y: 241, endPoint x: 606, endPoint y: 241, distance: 9.9
click at [606, 241] on textarea "21 x 40' HC STC Crackers / ATLANTIC STAR/AST5625 ACLU 9670321 ACLU 9743325 TCNU…" at bounding box center [676, 262] width 296 height 73
click at [601, 256] on textarea "21 x 40' HC STC Crackers / ATLANTIC STAR/AST5625 ACLU 9670321 ACLU 9743325 TCNU…" at bounding box center [676, 262] width 296 height 73
click at [603, 268] on textarea "21 x 40' HC STC Crackers / ATLANTIC STAR/AST5625 ACLU 9670321 ACLU 9743325 TCNU…" at bounding box center [676, 262] width 296 height 73
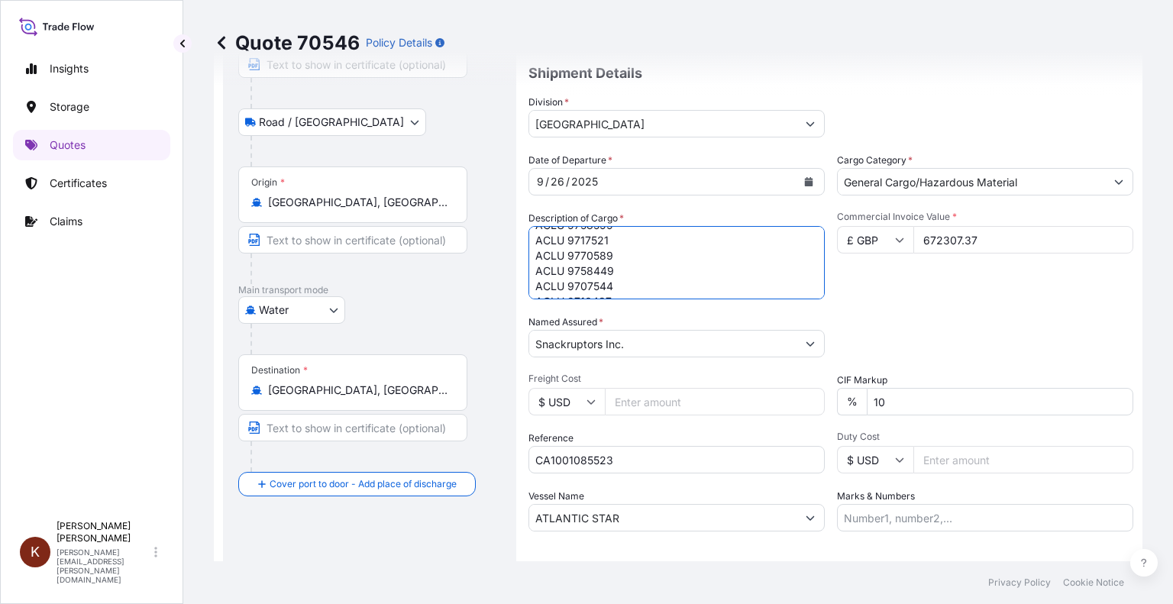
click at [604, 283] on textarea "21 x 40' HC STC Crackers / ATLANTIC STAR/AST5625 ACLU 9670321 ACLU 9743325 TCNU…" at bounding box center [676, 262] width 296 height 73
click at [597, 240] on textarea "21 x 40' HC STC Crackers / ATLANTIC STAR/AST5625 ACLU 9670321 ACLU 9743325 TCNU…" at bounding box center [676, 262] width 296 height 73
click at [602, 254] on textarea "21 x 40' HC STC Crackers / ATLANTIC STAR/AST5625 ACLU 9670321 ACLU 9743325 TCNU…" at bounding box center [676, 262] width 296 height 73
click at [599, 270] on textarea "21 x 40' HC STC Crackers / ATLANTIC STAR/AST5625 ACLU 9670321 ACLU 9743325 TCNU…" at bounding box center [676, 262] width 296 height 73
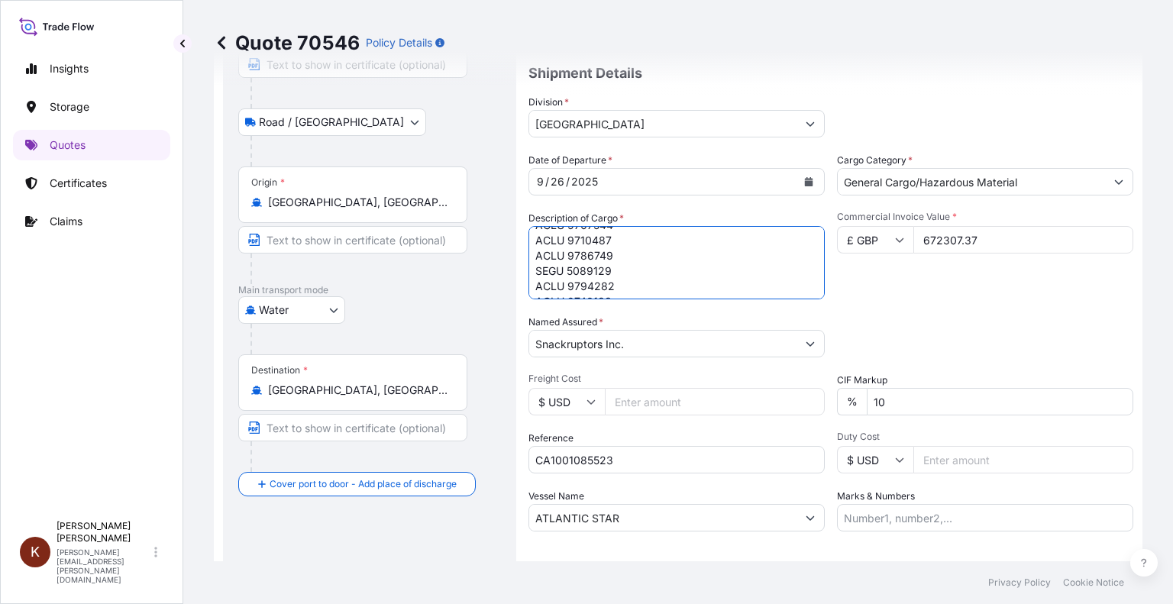
click at [603, 286] on textarea "21 x 40' HC STC Crackers / ATLANTIC STAR/AST5625 ACLU 9670321 ACLU 9743325 TCNU…" at bounding box center [676, 262] width 296 height 73
click at [608, 272] on textarea "21 x 40' HC STC Crackers / ATLANTIC STAR/AST5625 ACLU 9670321 ACLU 9743325 TCNU…" at bounding box center [676, 262] width 296 height 73
click at [602, 286] on textarea "21 x 40' HC STC Crackers / ATLANTIC STAR/AST5625 ACLU 9670321 ACLU 9743325 TCNU…" at bounding box center [676, 262] width 296 height 73
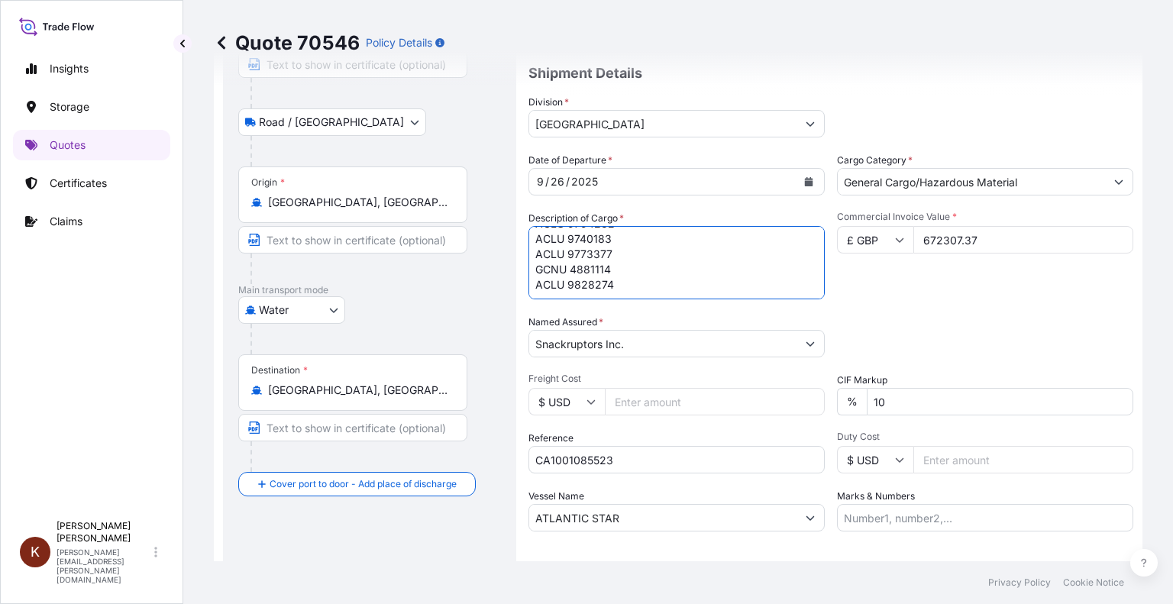
click at [611, 284] on textarea "21 x 40' HC STC Crackers / ATLANTIC STAR/AST5625 ACLU 9670321 ACLU 9743325 TCNU…" at bounding box center [676, 262] width 296 height 73
click at [669, 282] on textarea "21 x 40' HC STC Crackers / ATLANTIC STAR/AST5625 ACLU 9670321 ACLU 9743325 TCNU…" at bounding box center [676, 262] width 296 height 73
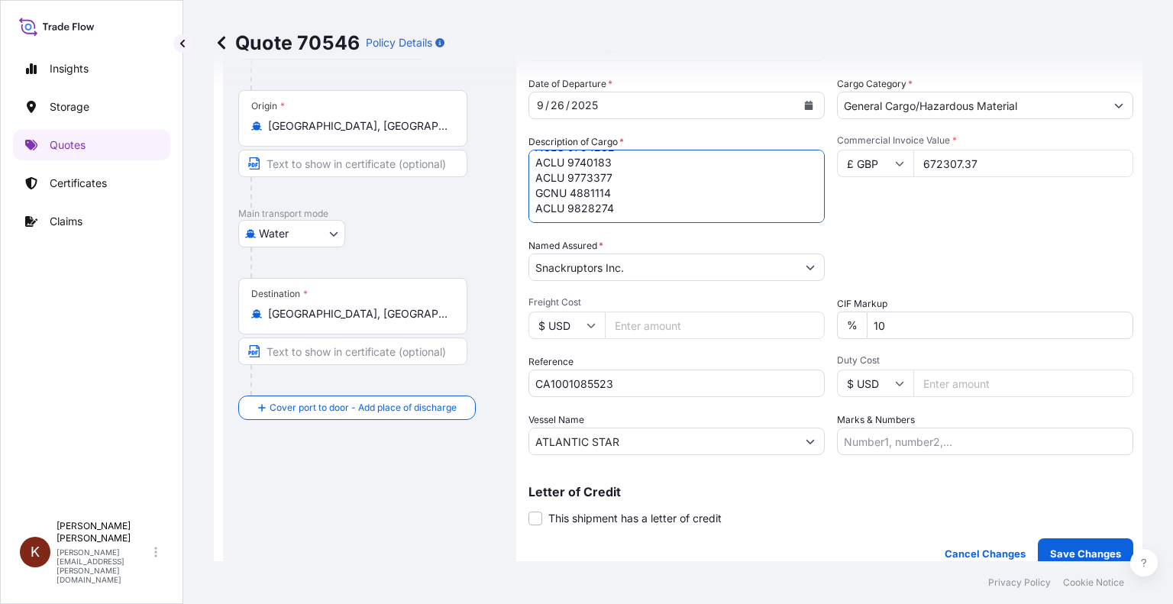
type textarea "21 x 40' HC STC Crackers / ATLANTIC SUN/ASU6025 ACLU 9747383 ACLU 9803018 ACLU …"
click at [620, 378] on input "CA1001085523" at bounding box center [676, 383] width 296 height 27
drag, startPoint x: 630, startPoint y: 380, endPoint x: 463, endPoint y: 382, distance: 167.3
click at [463, 382] on form "Route Details Place of loading [GEOGRAPHIC_DATA], [GEOGRAPHIC_DATA], [GEOGRAPHI…" at bounding box center [678, 217] width 929 height 722
paste input "6450"
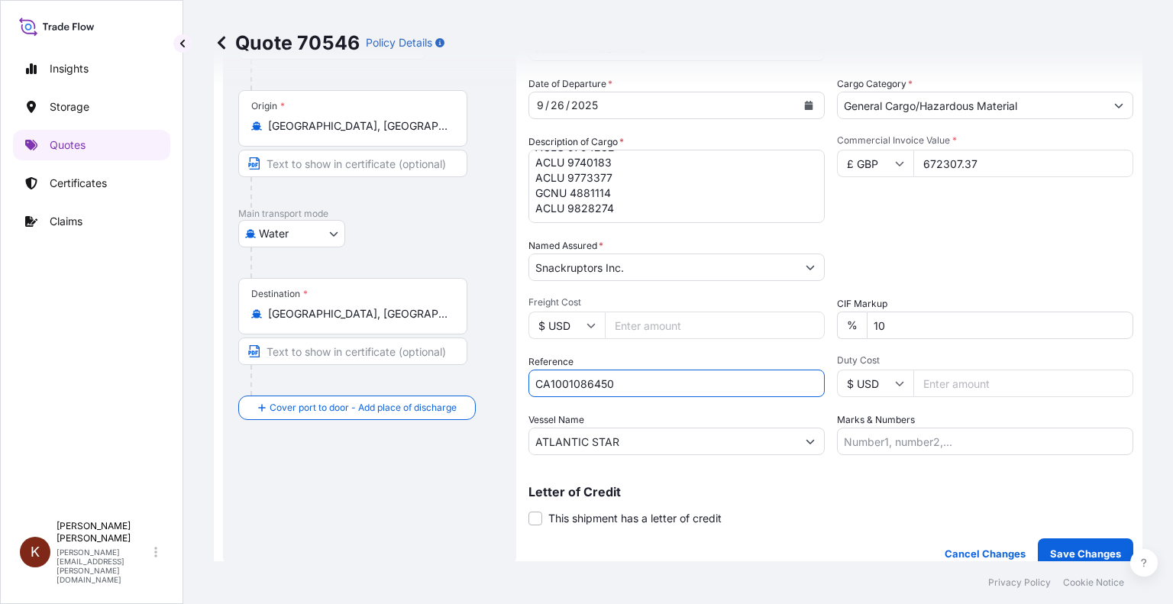
type input "CA1001086450"
click at [648, 439] on input "ATLANTIC STAR" at bounding box center [662, 441] width 267 height 27
drag, startPoint x: 641, startPoint y: 440, endPoint x: 339, endPoint y: 436, distance: 302.4
click at [339, 436] on form "Route Details Place of loading [GEOGRAPHIC_DATA], [GEOGRAPHIC_DATA], [GEOGRAPHI…" at bounding box center [678, 217] width 929 height 722
paste input "UN"
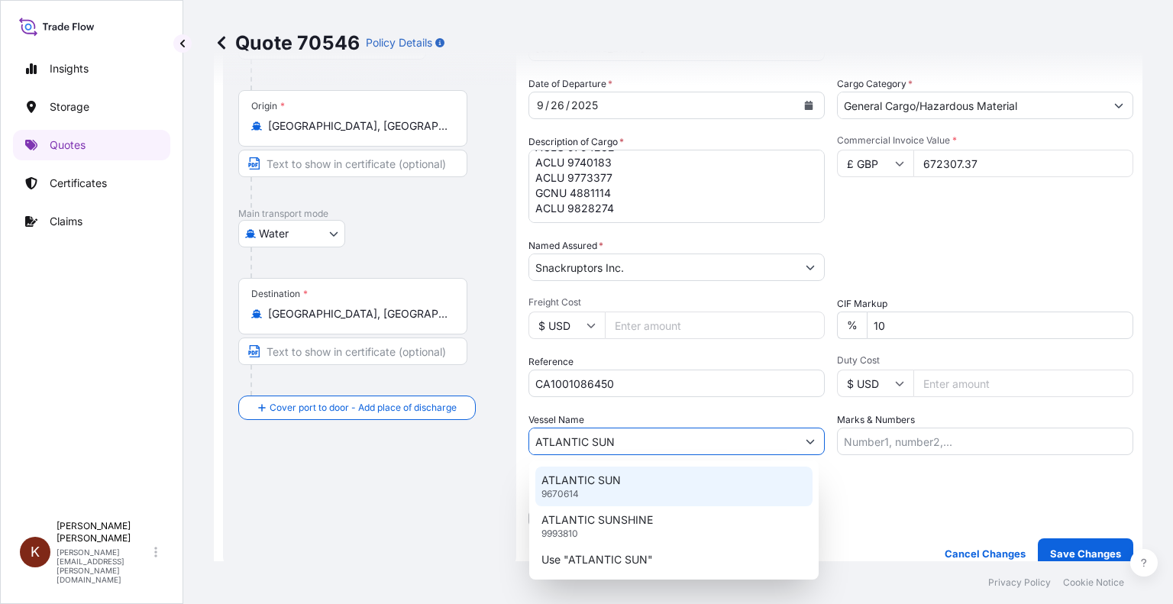
click at [571, 479] on p "ATLANTIC SUN" at bounding box center [580, 480] width 79 height 15
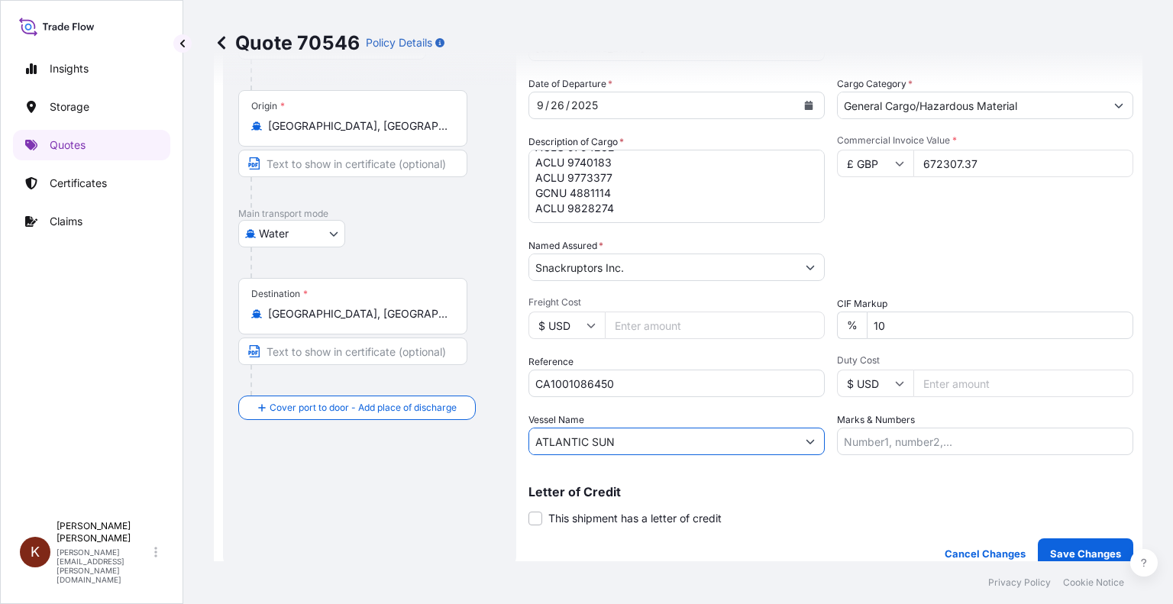
type input "ATLANTIC SUN"
click at [883, 493] on p "Letter of Credit" at bounding box center [830, 492] width 605 height 12
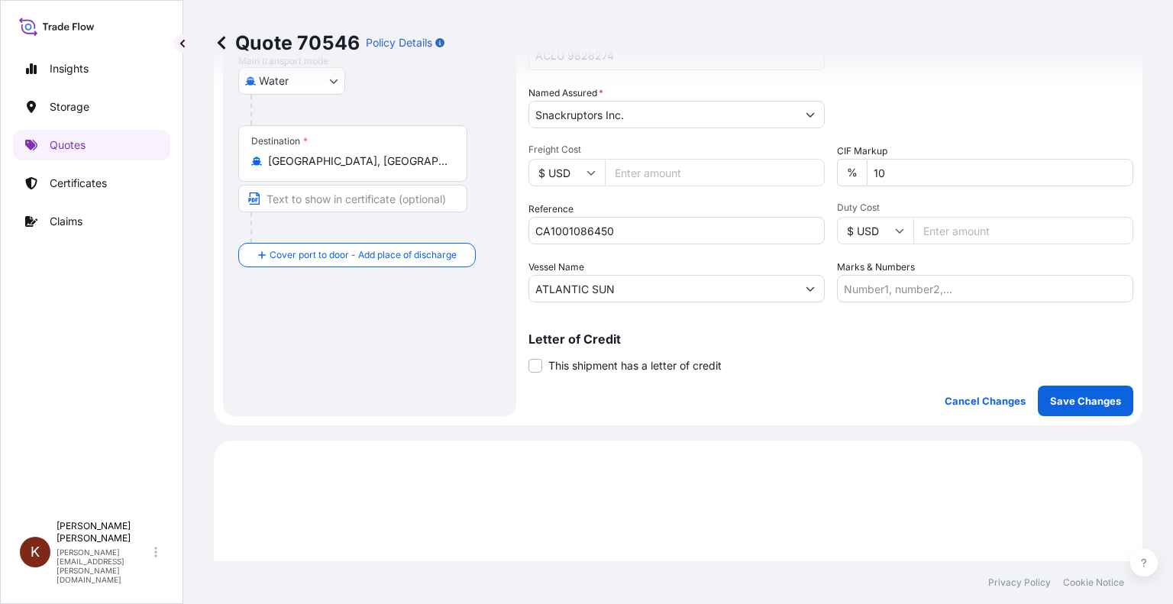
scroll to position [458, 0]
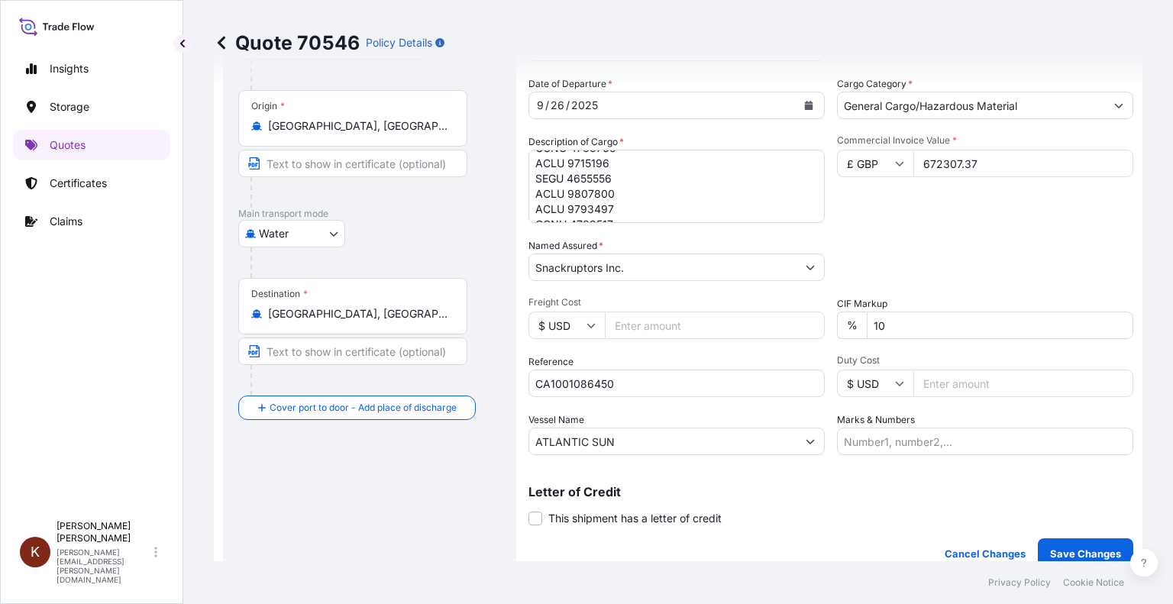
scroll to position [0, 0]
drag, startPoint x: 541, startPoint y: 164, endPoint x: 549, endPoint y: 163, distance: 7.7
click at [549, 163] on textarea "21 x 40' HC STC Crackers / ATLANTIC STAR/AST5625 ACLU 9670321 ACLU 9743325 TCNU…" at bounding box center [676, 186] width 296 height 73
click at [548, 163] on textarea "21 x 40' HC STC Crackers / ATLANTIC STAR/AST5625 ACLU 9670321 ACLU 9743325 TCNU…" at bounding box center [676, 186] width 296 height 73
drag, startPoint x: 547, startPoint y: 162, endPoint x: 525, endPoint y: 160, distance: 21.4
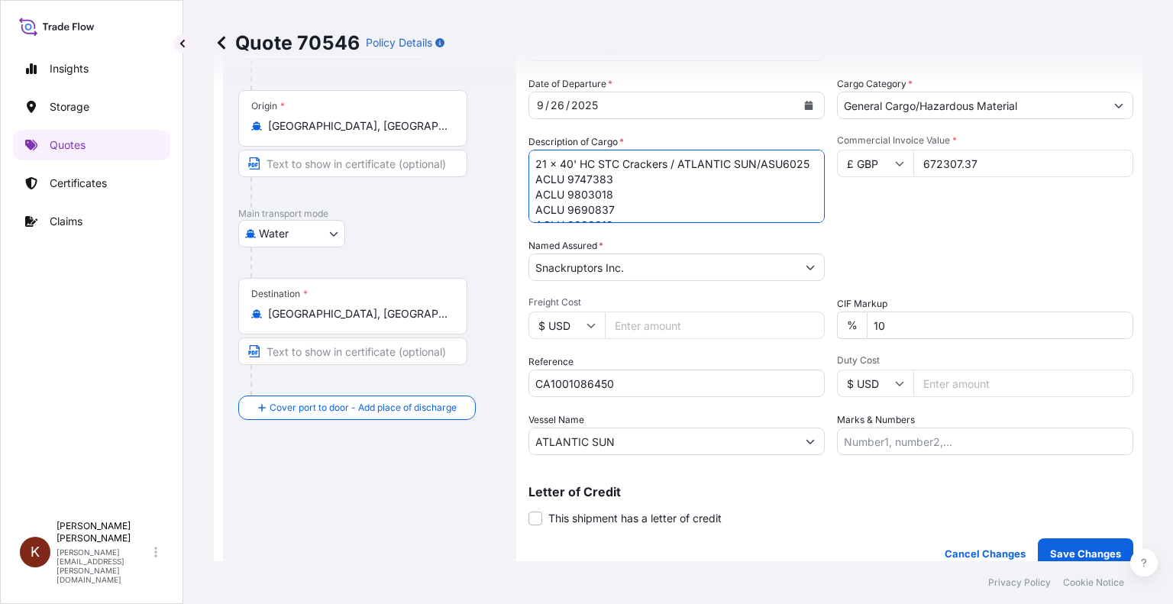
click at [525, 160] on form "Route Details Place of loading [GEOGRAPHIC_DATA], [GEOGRAPHIC_DATA], [GEOGRAPHI…" at bounding box center [678, 217] width 929 height 722
type textarea "23 x 40' HC STC Crackers / ATLANTIC SUN/ASU6025 ACLU 9747383 ACLU 9803018 ACLU …"
click at [870, 218] on div "Commercial Invoice Value * £ GBP 672307.37" at bounding box center [985, 178] width 296 height 89
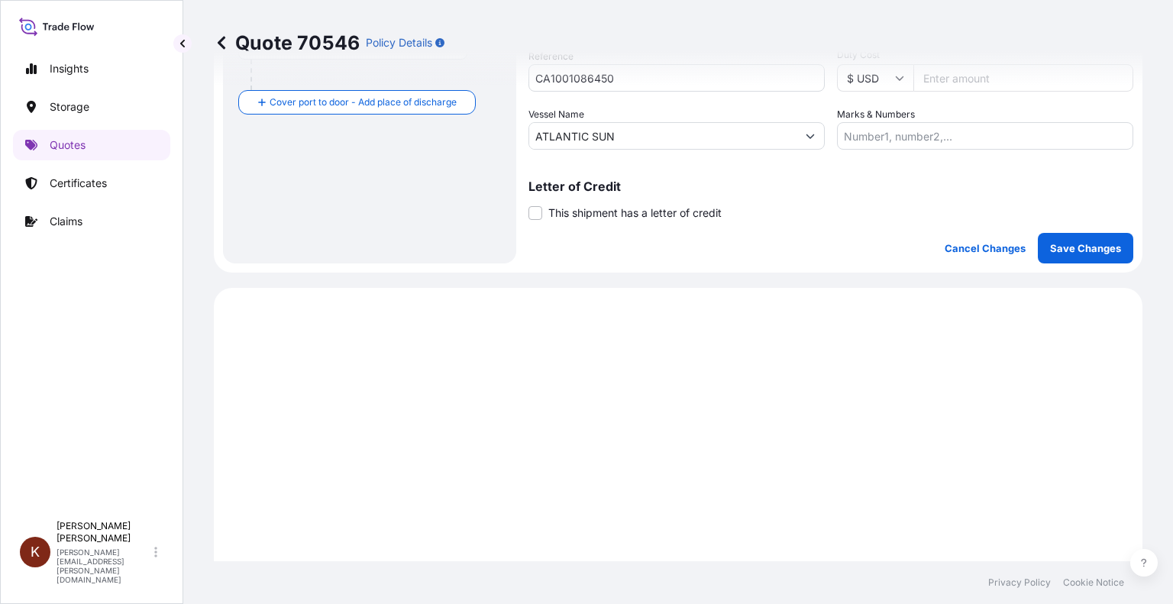
scroll to position [611, 0]
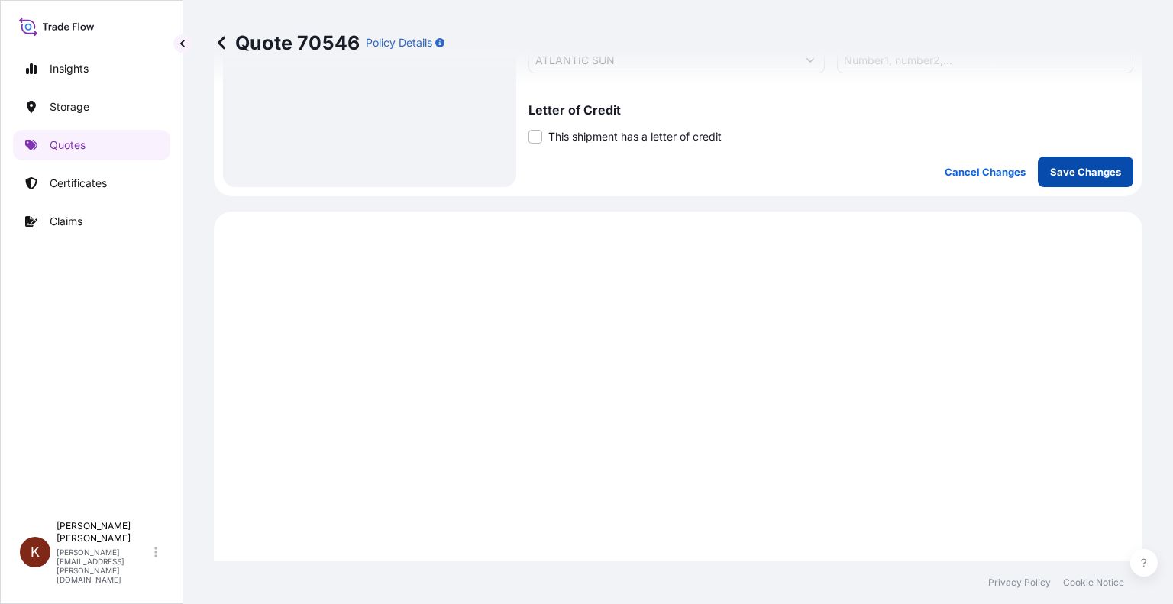
click at [1074, 161] on button "Save Changes" at bounding box center [1085, 172] width 95 height 31
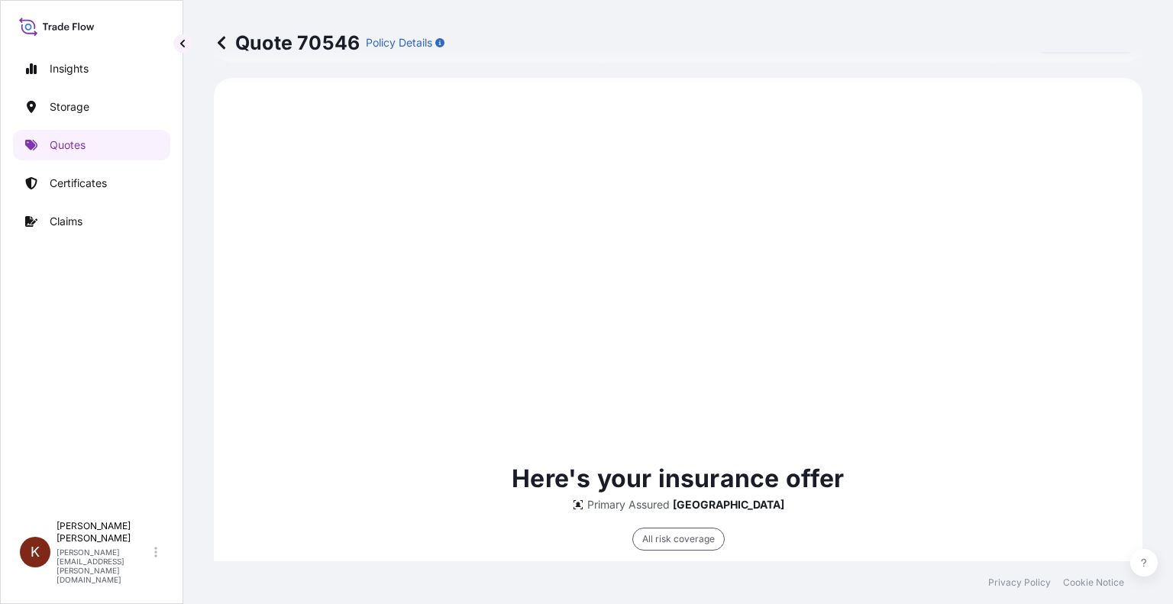
select select "Road / [GEOGRAPHIC_DATA]"
select select "Water"
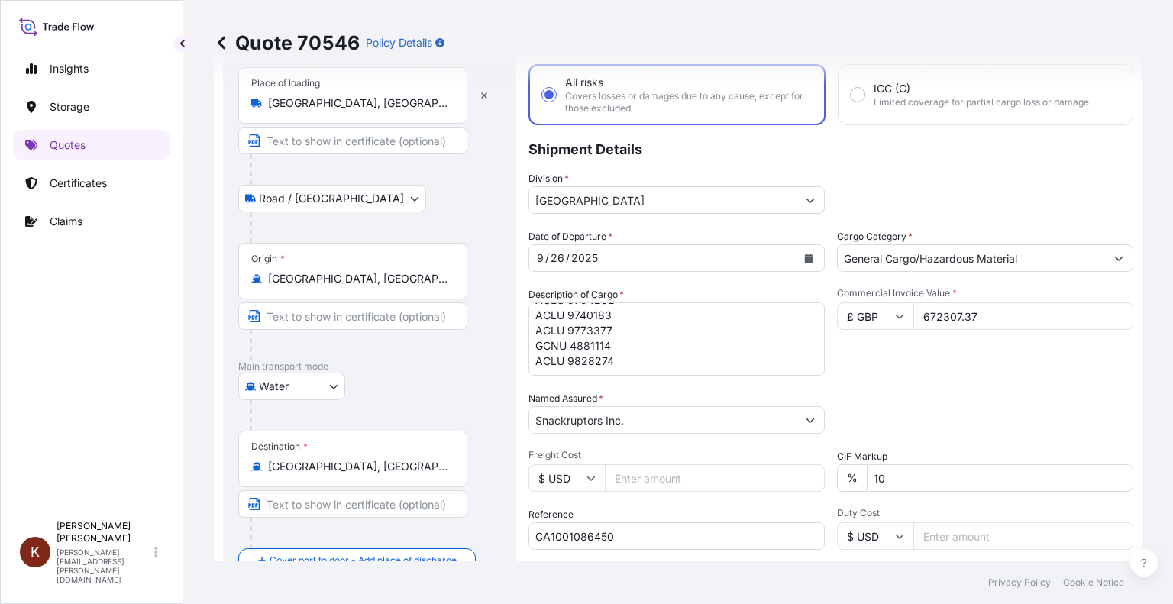
scroll to position [229, 0]
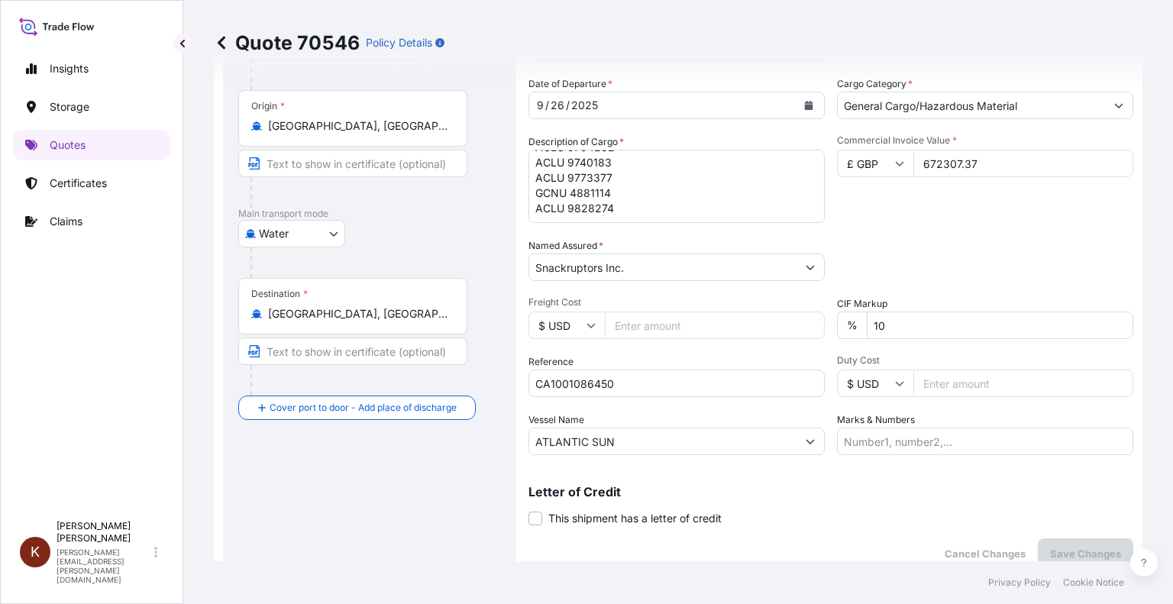
click at [918, 160] on input "672307.37" at bounding box center [1023, 163] width 220 height 27
drag, startPoint x: 918, startPoint y: 160, endPoint x: 988, endPoint y: 160, distance: 70.3
click at [988, 160] on input "672307.37" at bounding box center [1023, 163] width 220 height 27
paste input "1248246.20"
type input "1248246.20"
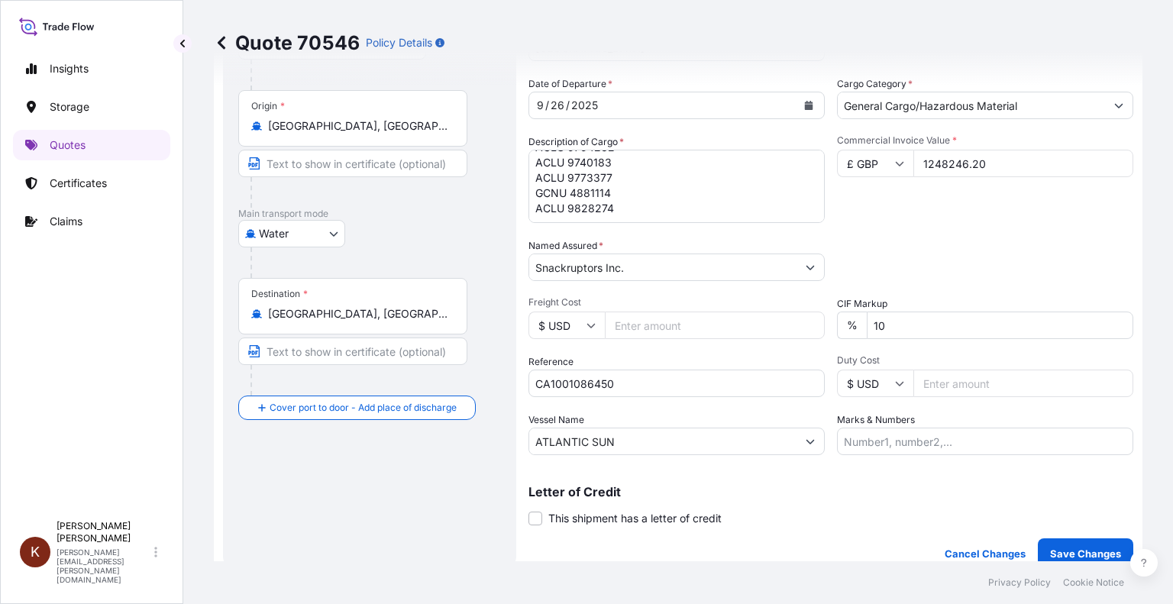
click at [895, 162] on icon at bounding box center [899, 163] width 9 height 9
click at [854, 257] on div "$ CAD" at bounding box center [869, 244] width 64 height 29
type input "$ CAD"
click at [1010, 231] on div "Date of Departure * [DATE] Cargo Category * General Cargo/Hazardous Material De…" at bounding box center [830, 265] width 605 height 379
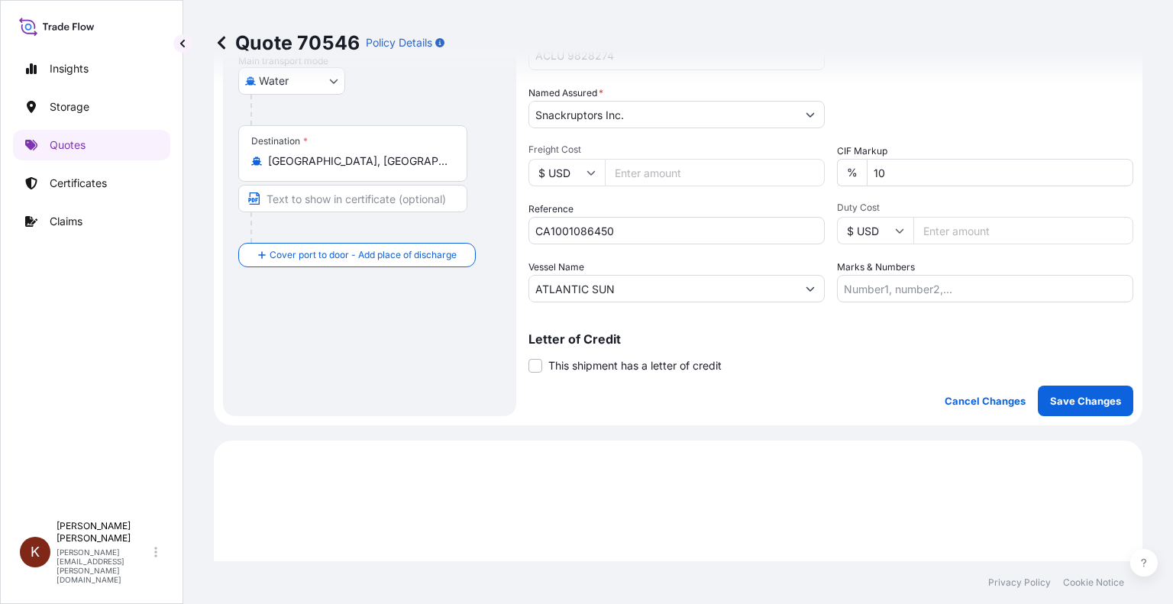
scroll to position [535, 0]
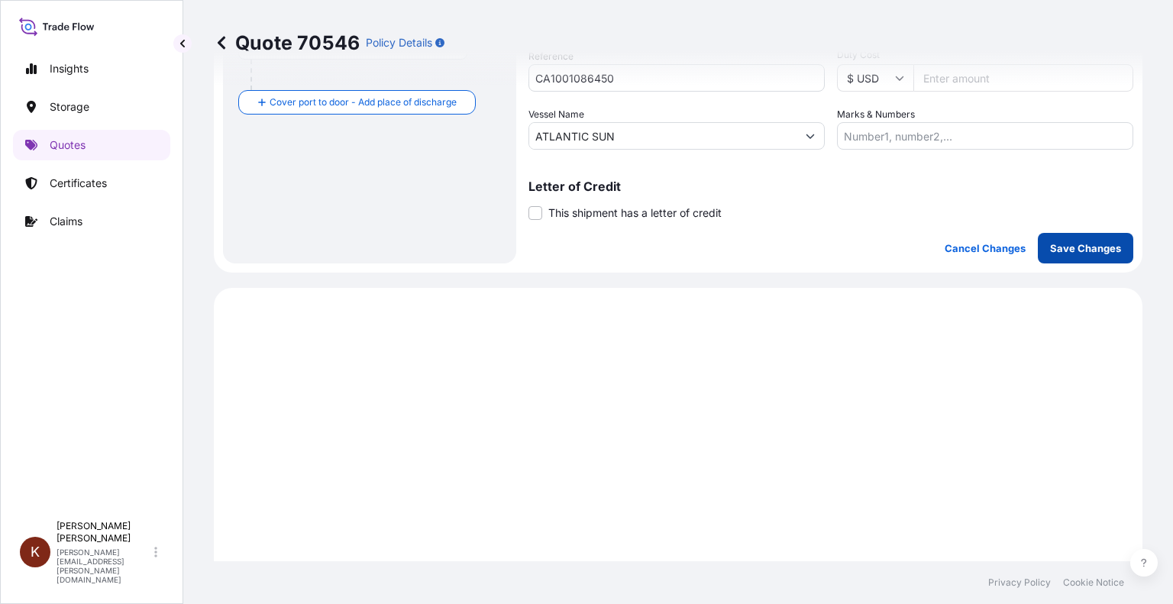
click at [1092, 248] on p "Save Changes" at bounding box center [1085, 248] width 71 height 15
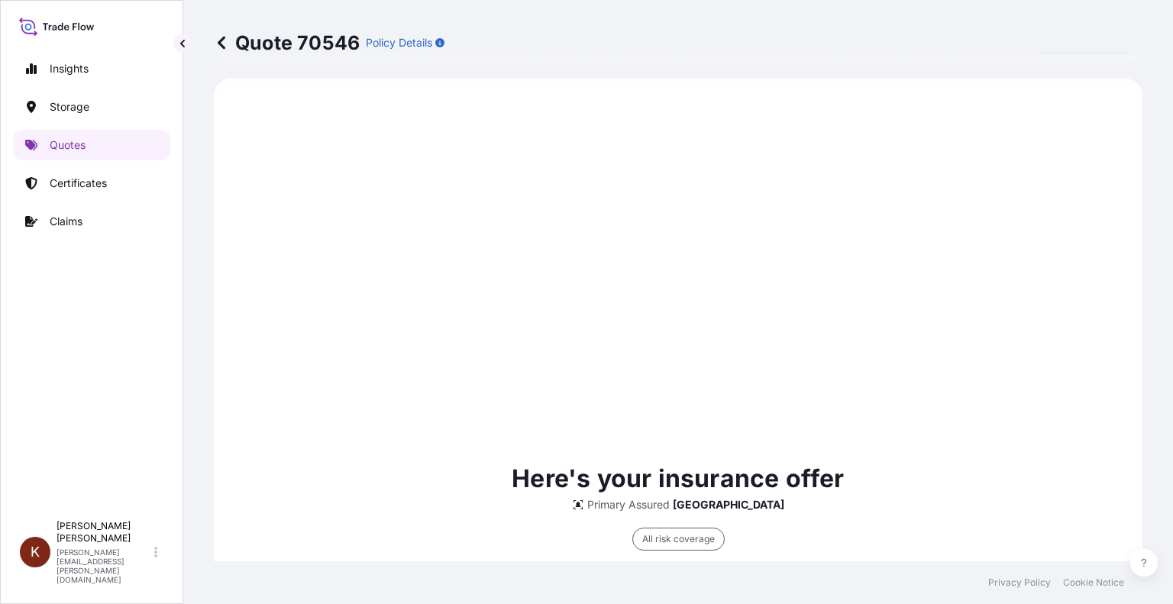
select select "Road / [GEOGRAPHIC_DATA]"
select select "Water"
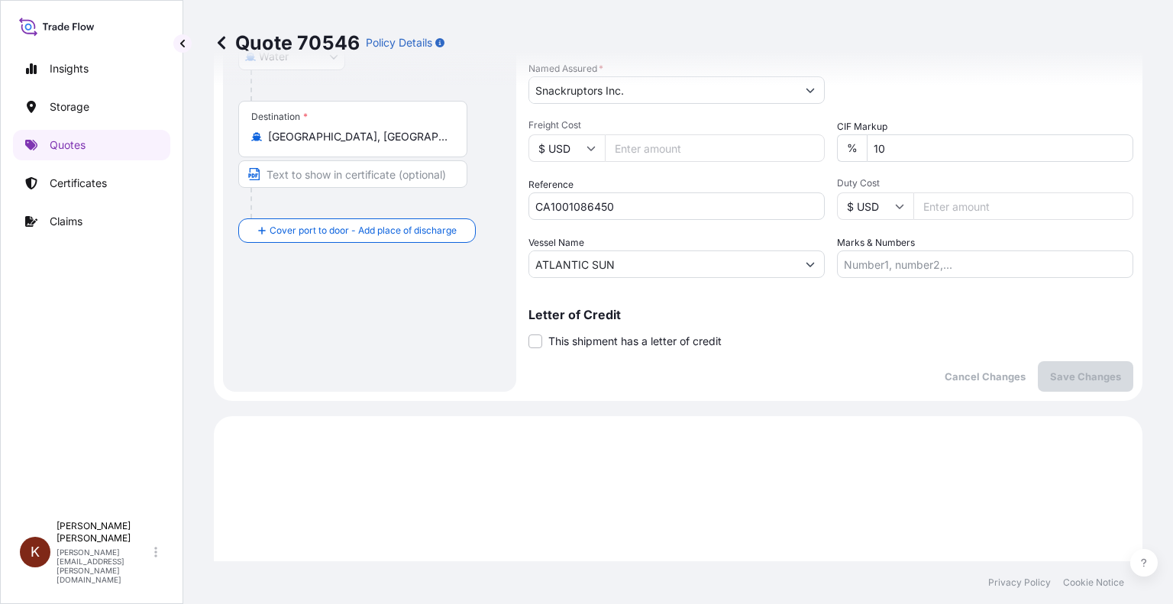
scroll to position [101, 0]
